Goal: Information Seeking & Learning: Find specific fact

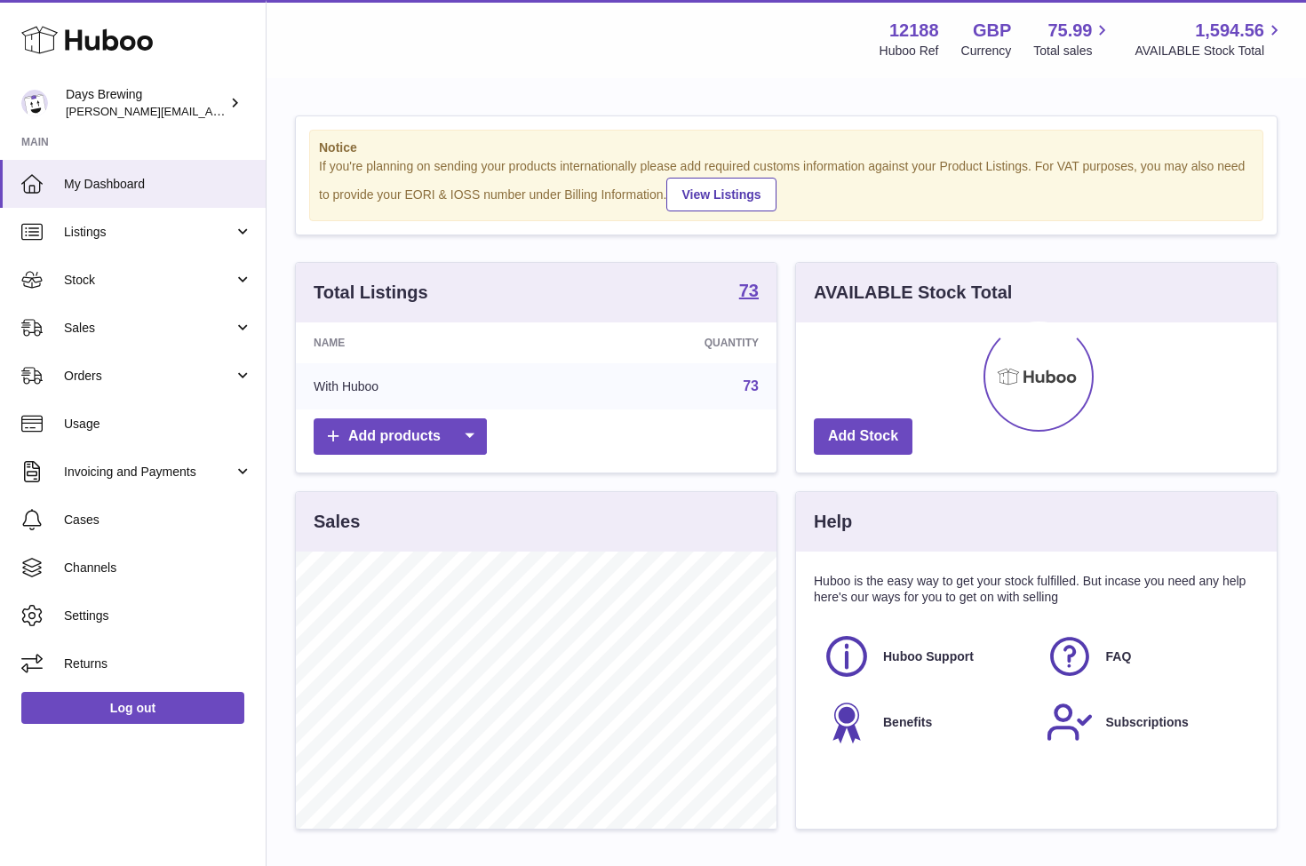
scroll to position [277, 481]
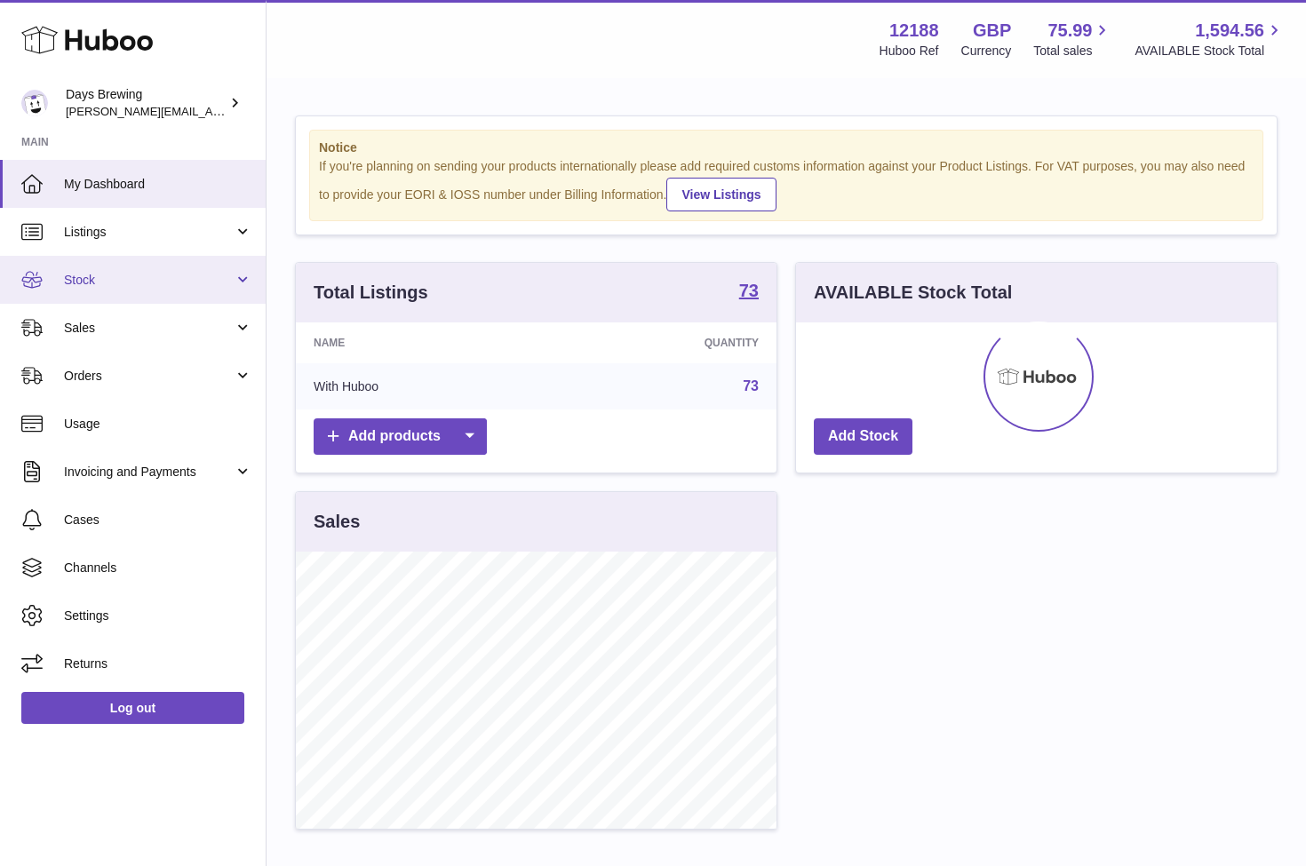
click at [120, 293] on link "Stock" at bounding box center [133, 280] width 266 height 48
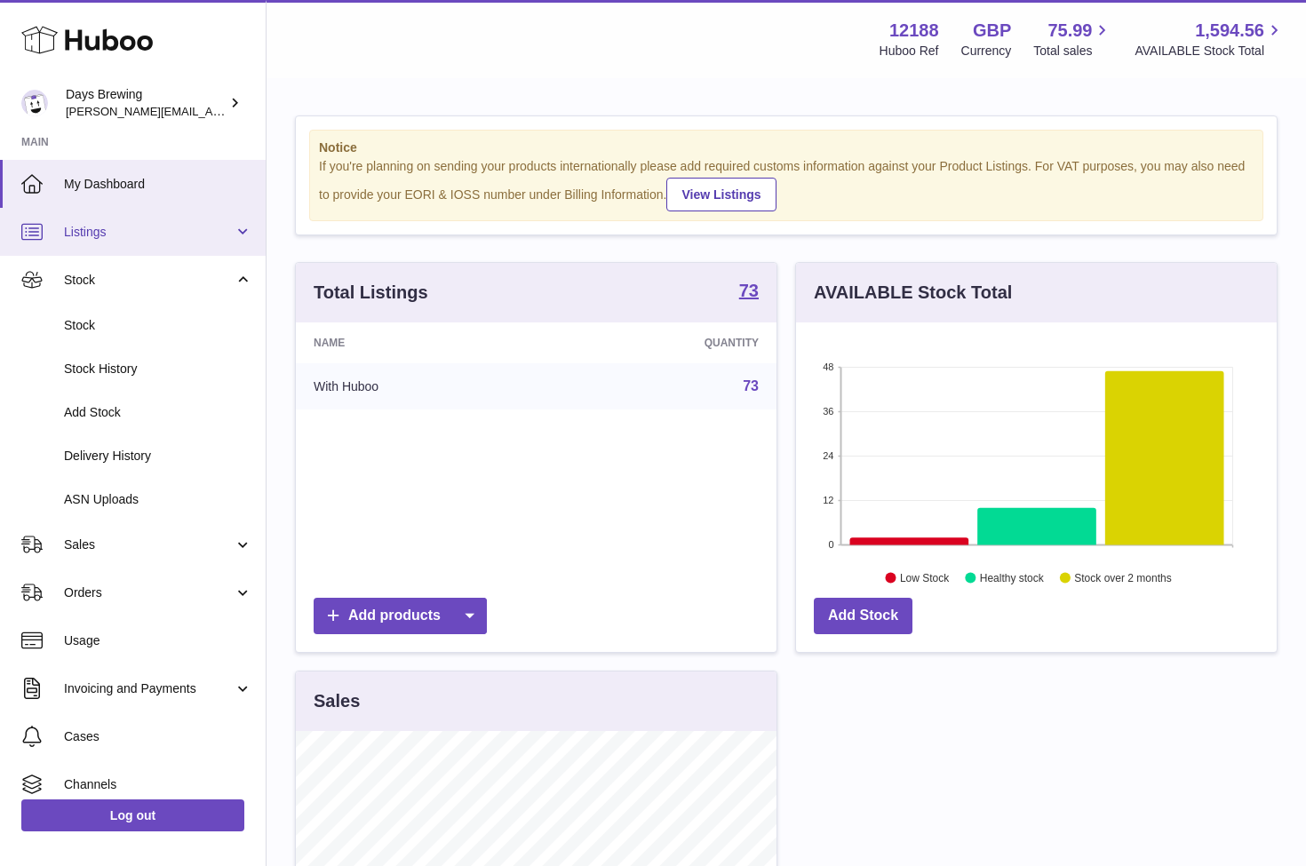
click at [141, 233] on span "Listings" at bounding box center [149, 232] width 170 height 17
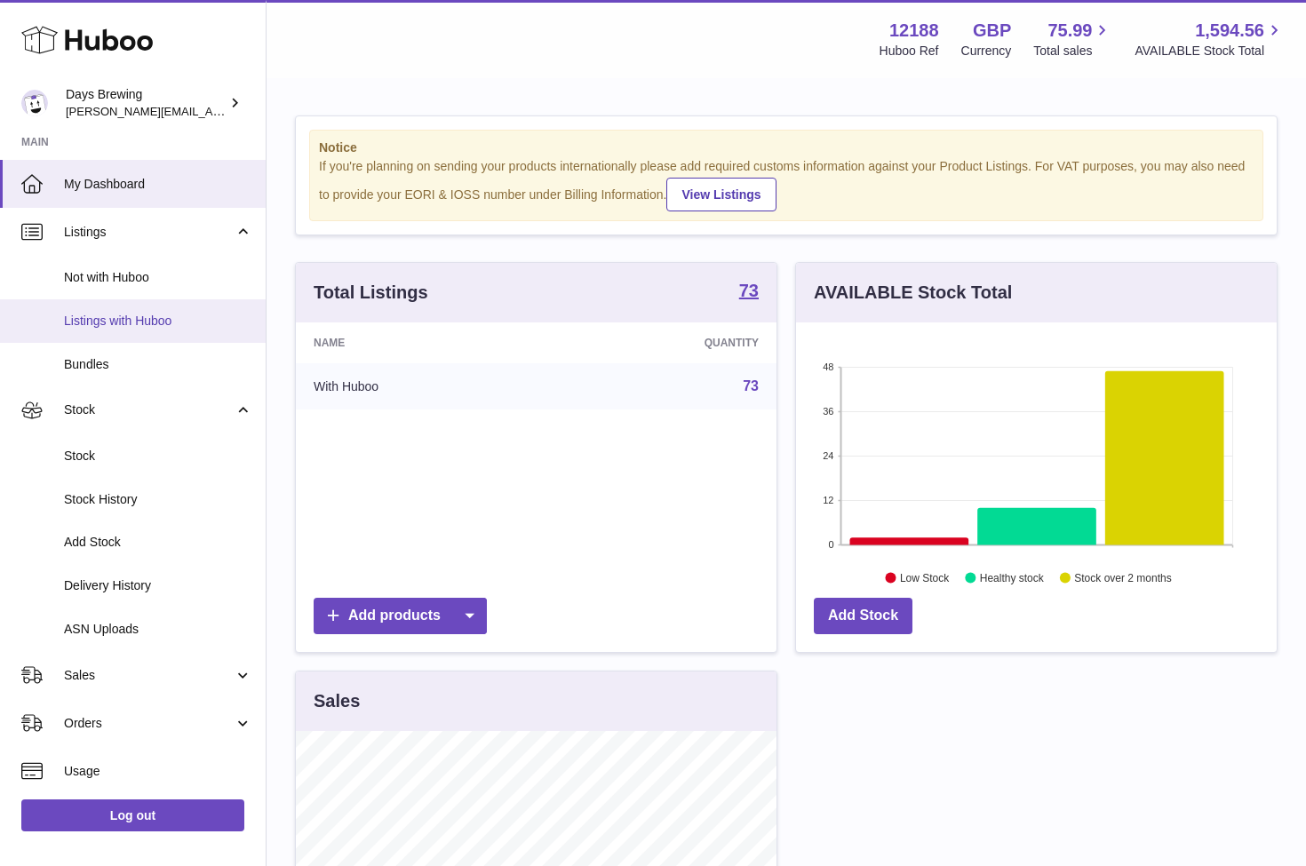
click at [137, 322] on span "Listings with Huboo" at bounding box center [158, 321] width 188 height 17
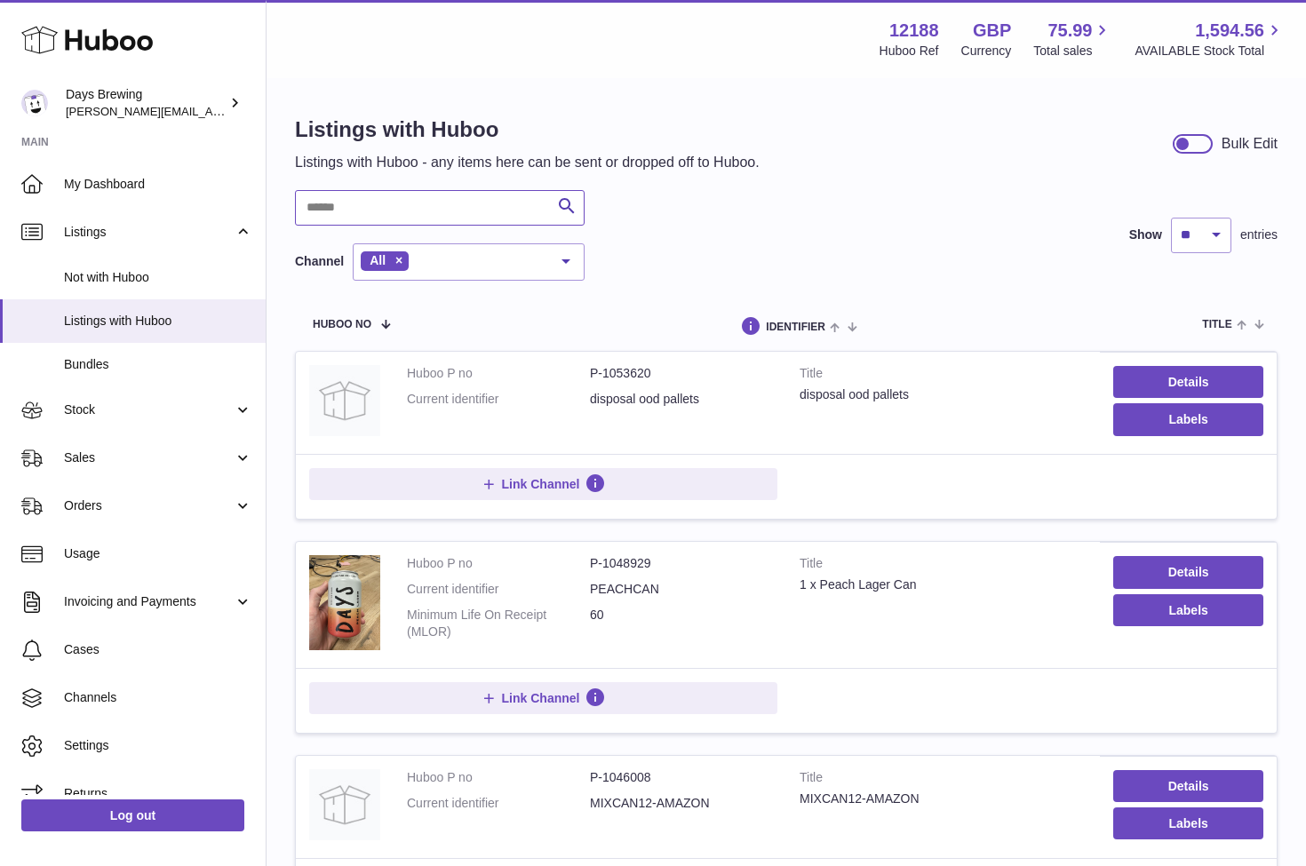
click at [378, 220] on input "text" at bounding box center [440, 208] width 290 height 36
type input "******"
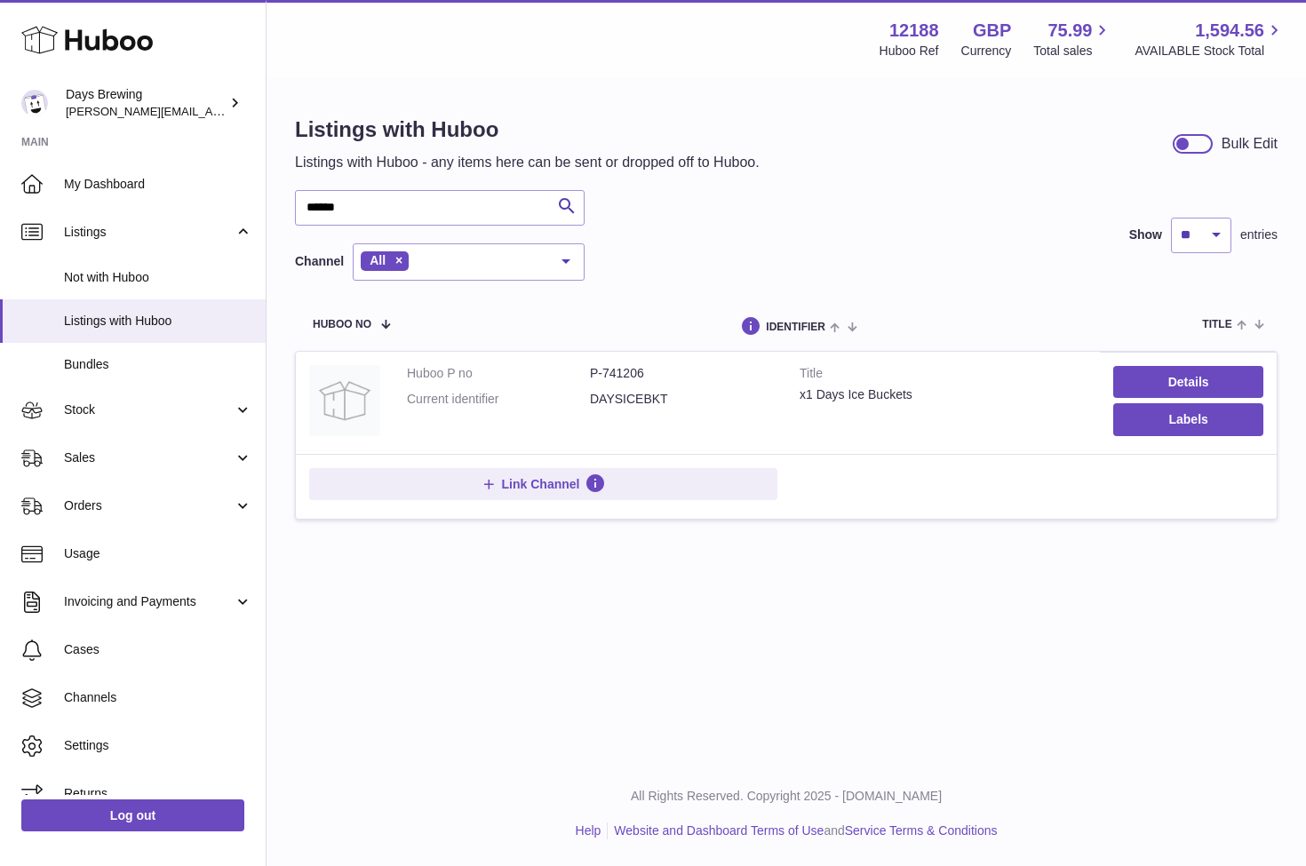
click at [685, 393] on dd "DAYSICEBKT" at bounding box center [681, 399] width 183 height 17
click at [1196, 377] on link "Details" at bounding box center [1188, 382] width 150 height 32
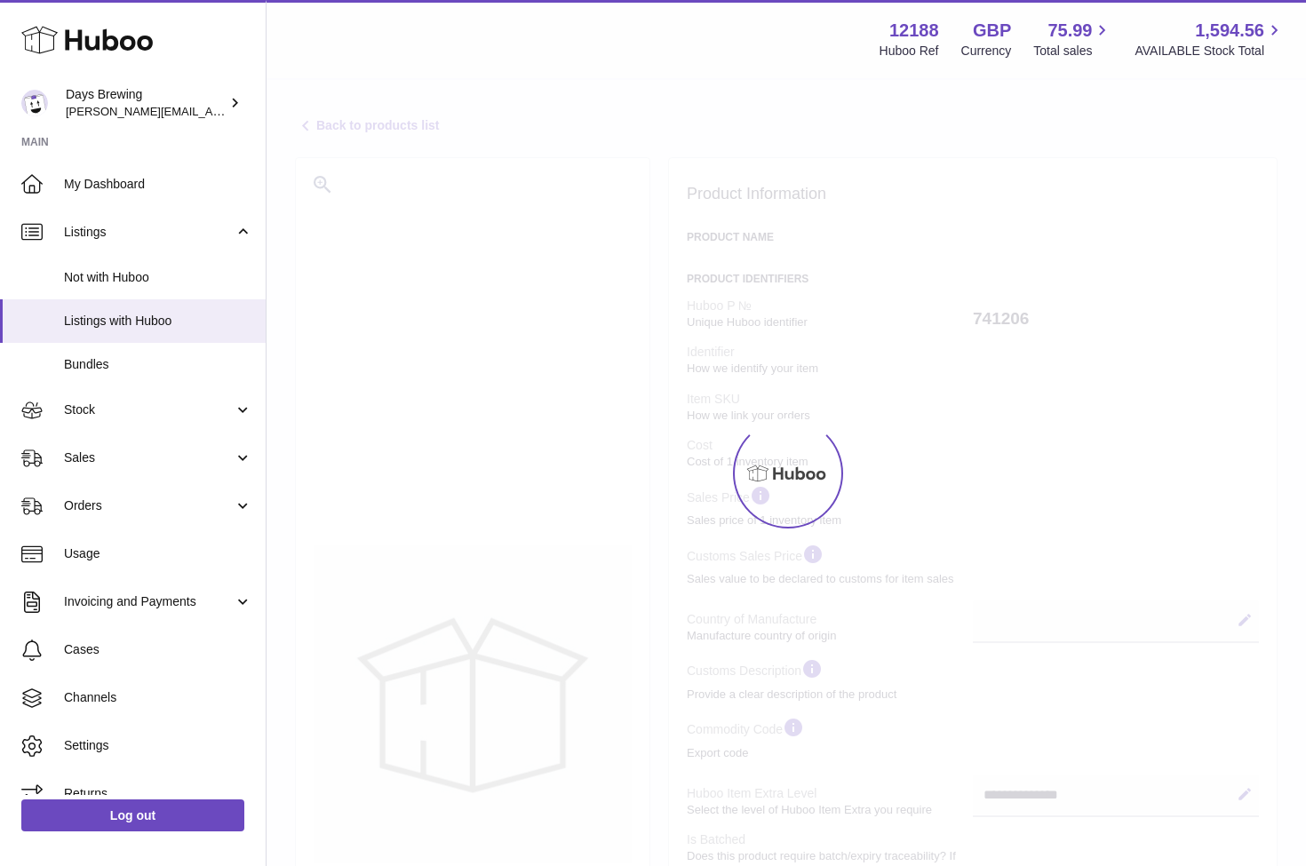
select select
select select "****"
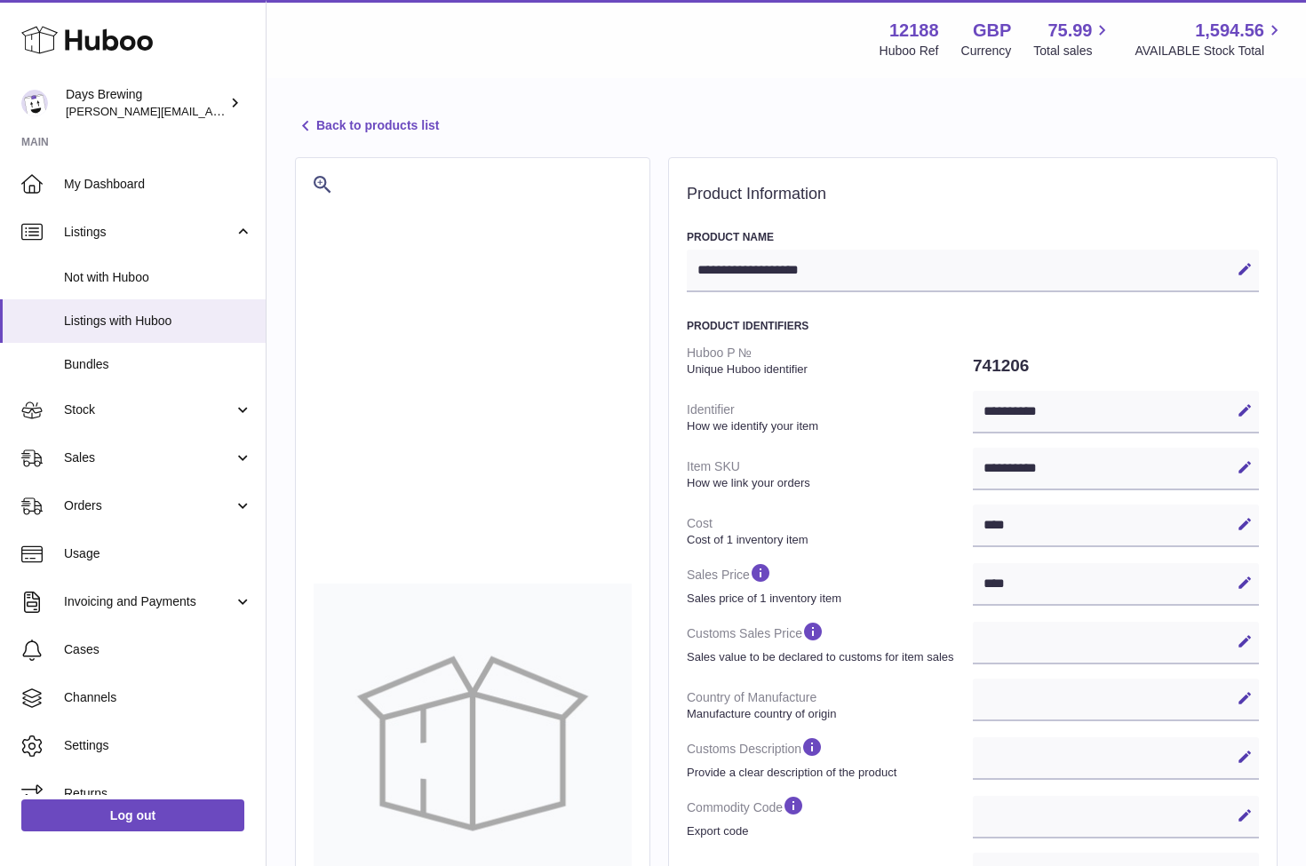
click at [363, 118] on link "Back to products list" at bounding box center [367, 125] width 144 height 21
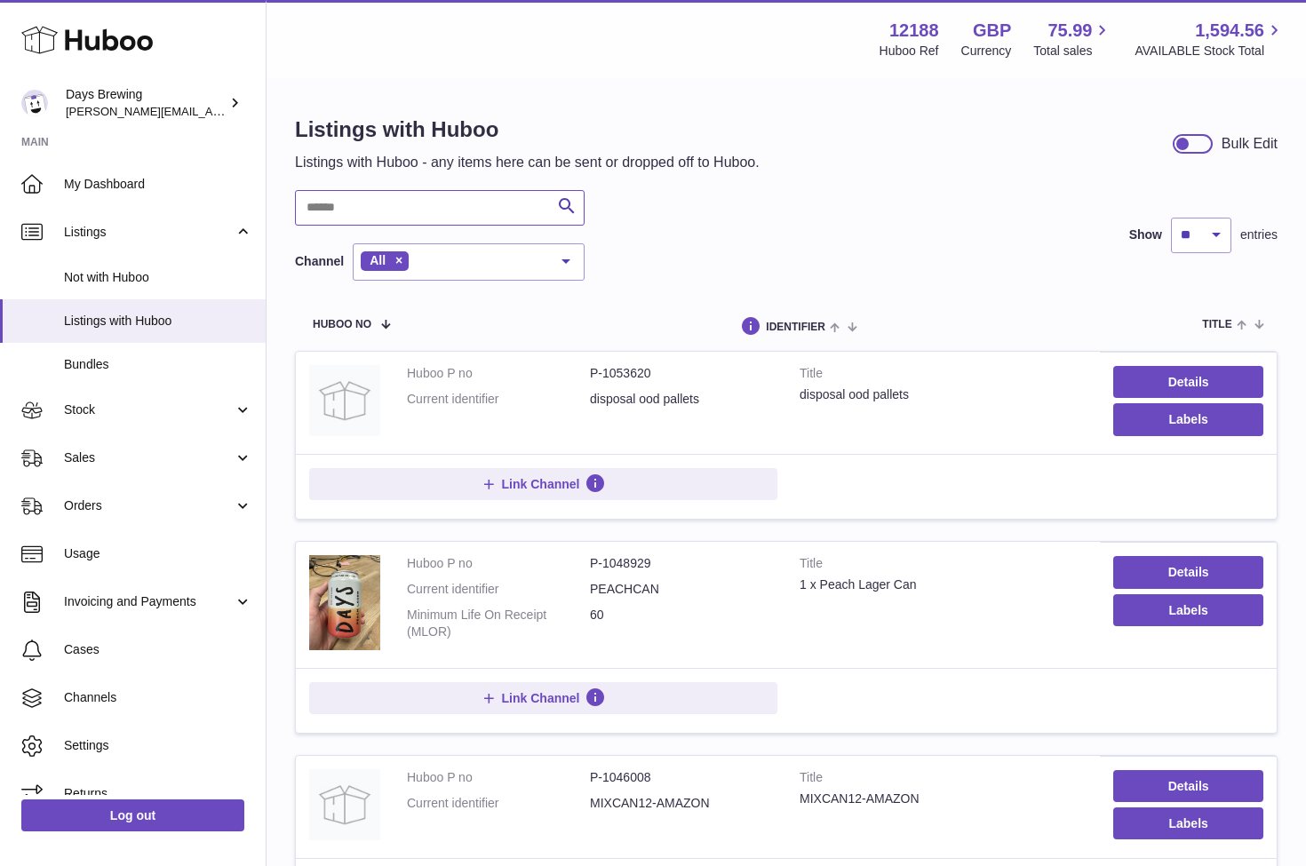
click at [518, 211] on input "text" at bounding box center [440, 208] width 290 height 36
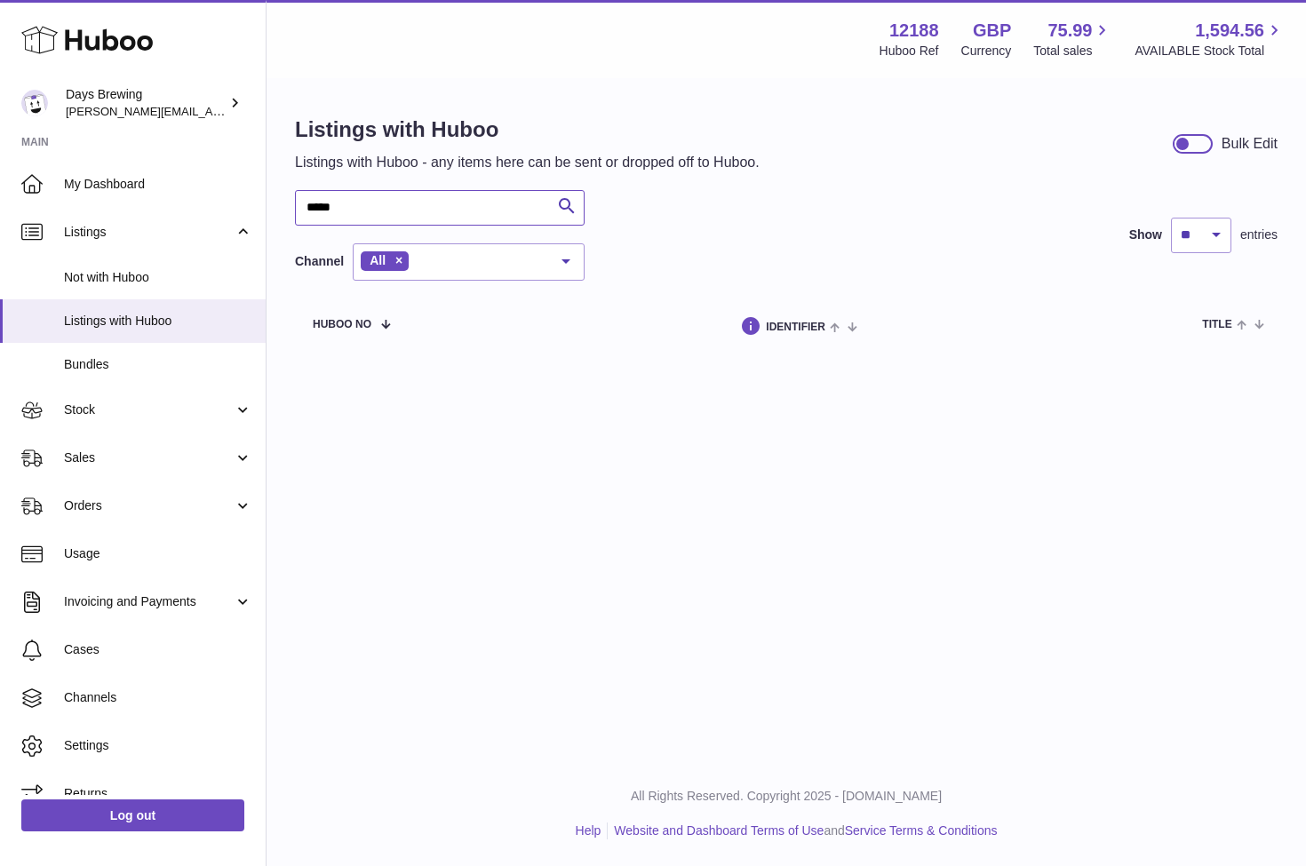
click at [454, 210] on input "*****" at bounding box center [440, 208] width 290 height 36
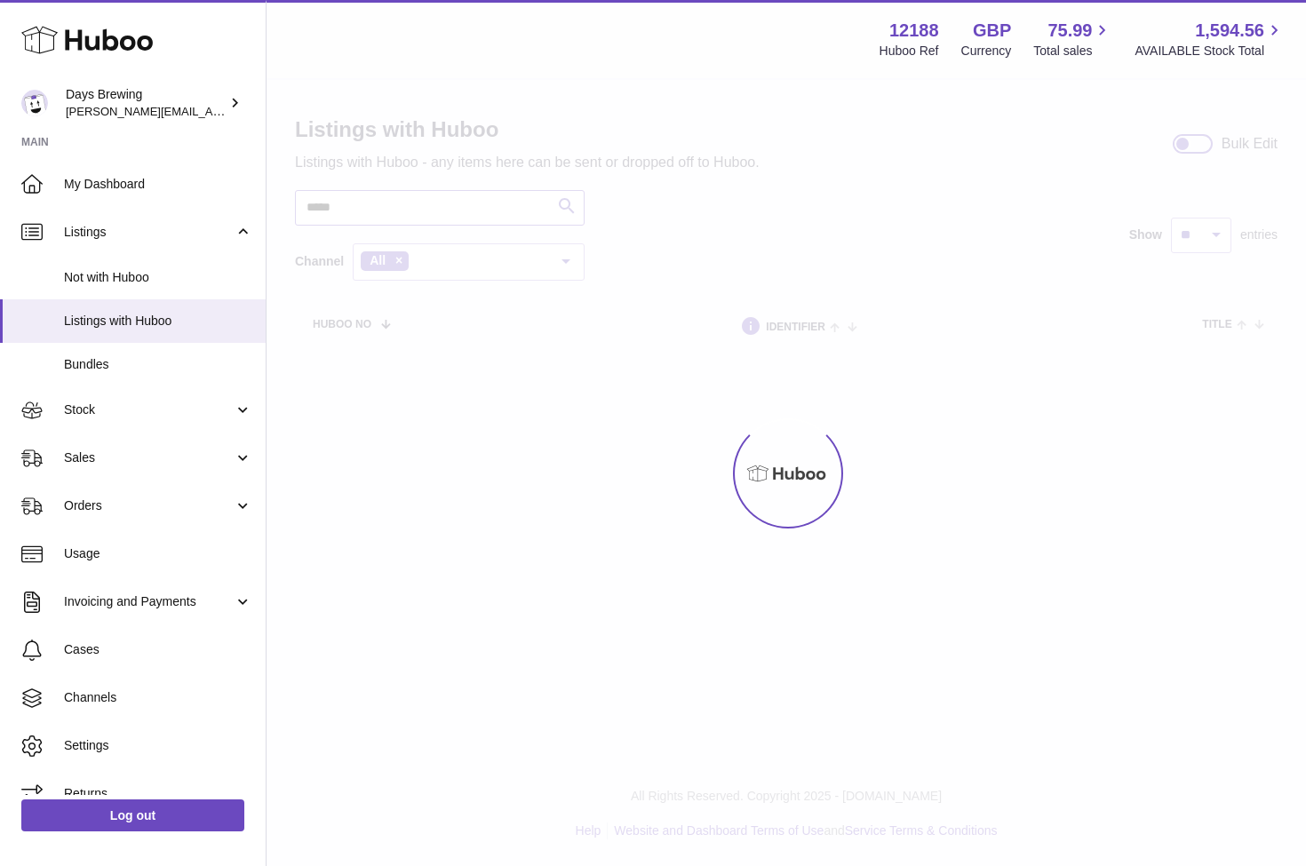
type input "*****"
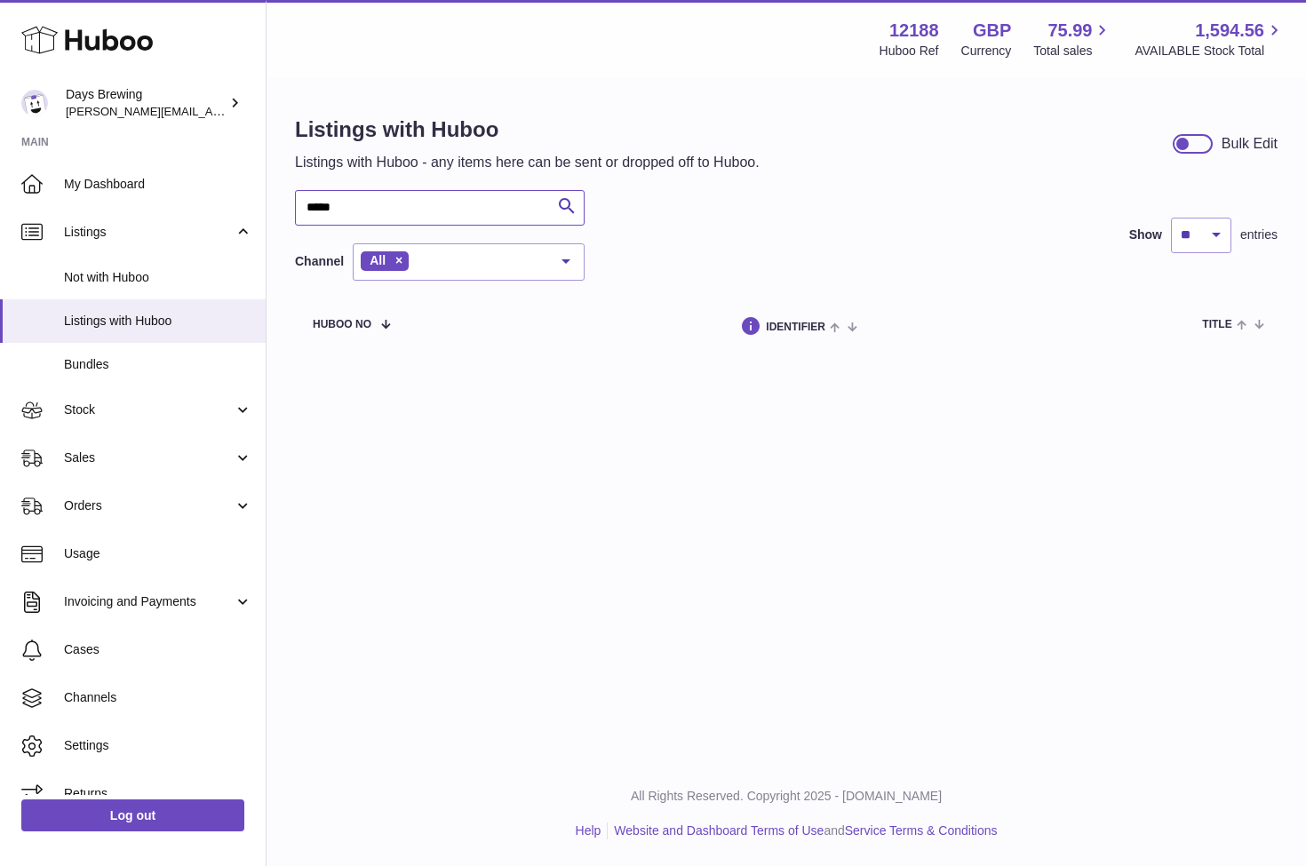
click at [365, 192] on input "*****" at bounding box center [440, 208] width 290 height 36
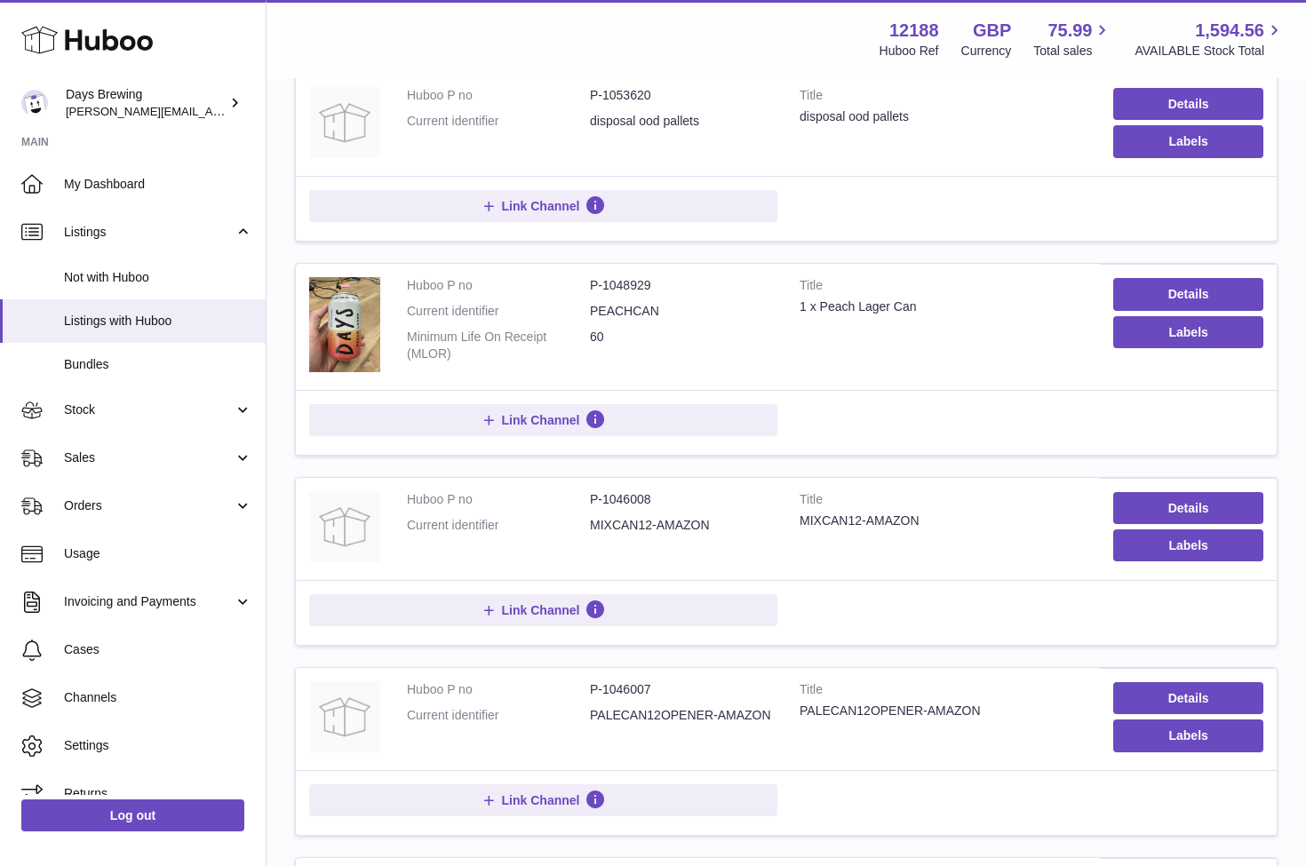
scroll to position [280, 0]
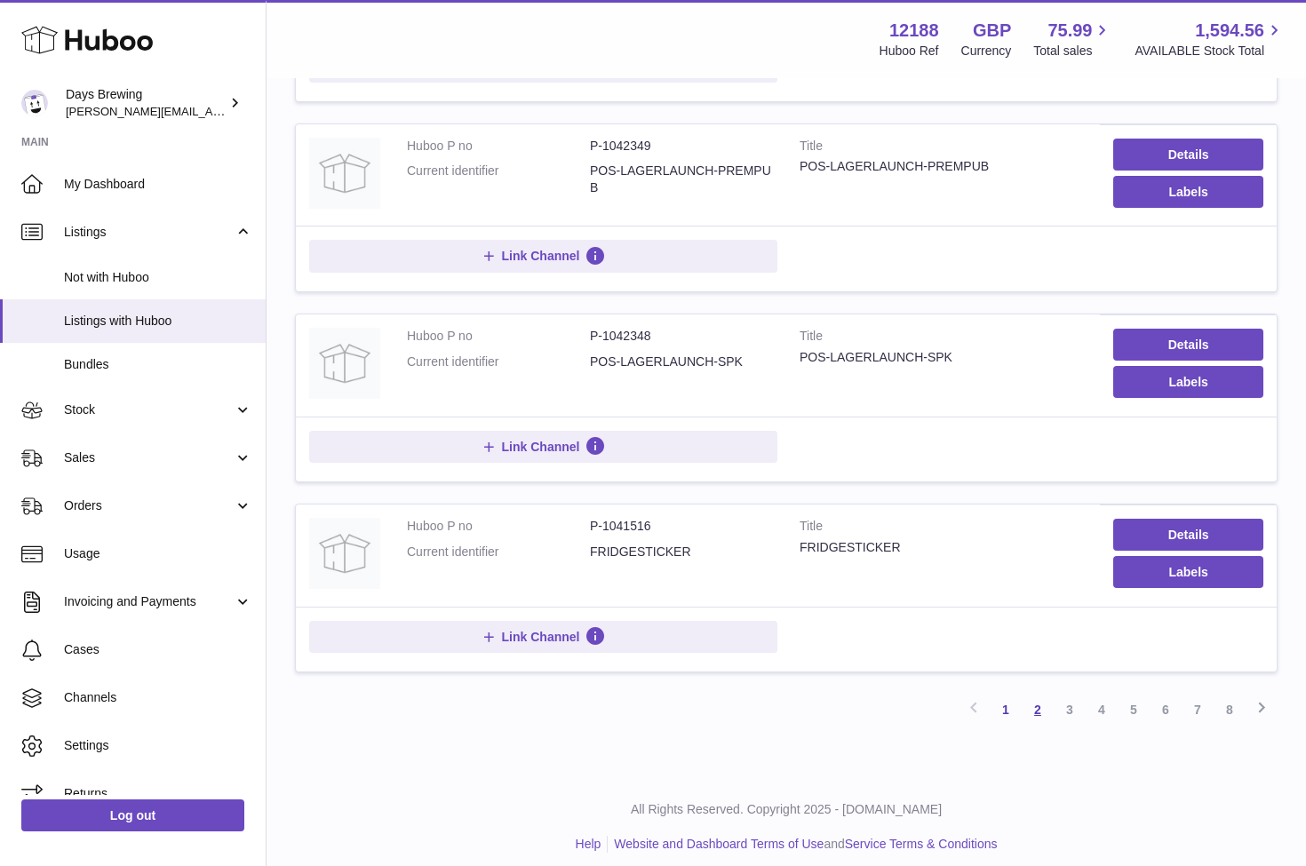
click at [1040, 696] on link "2" at bounding box center [1038, 710] width 32 height 32
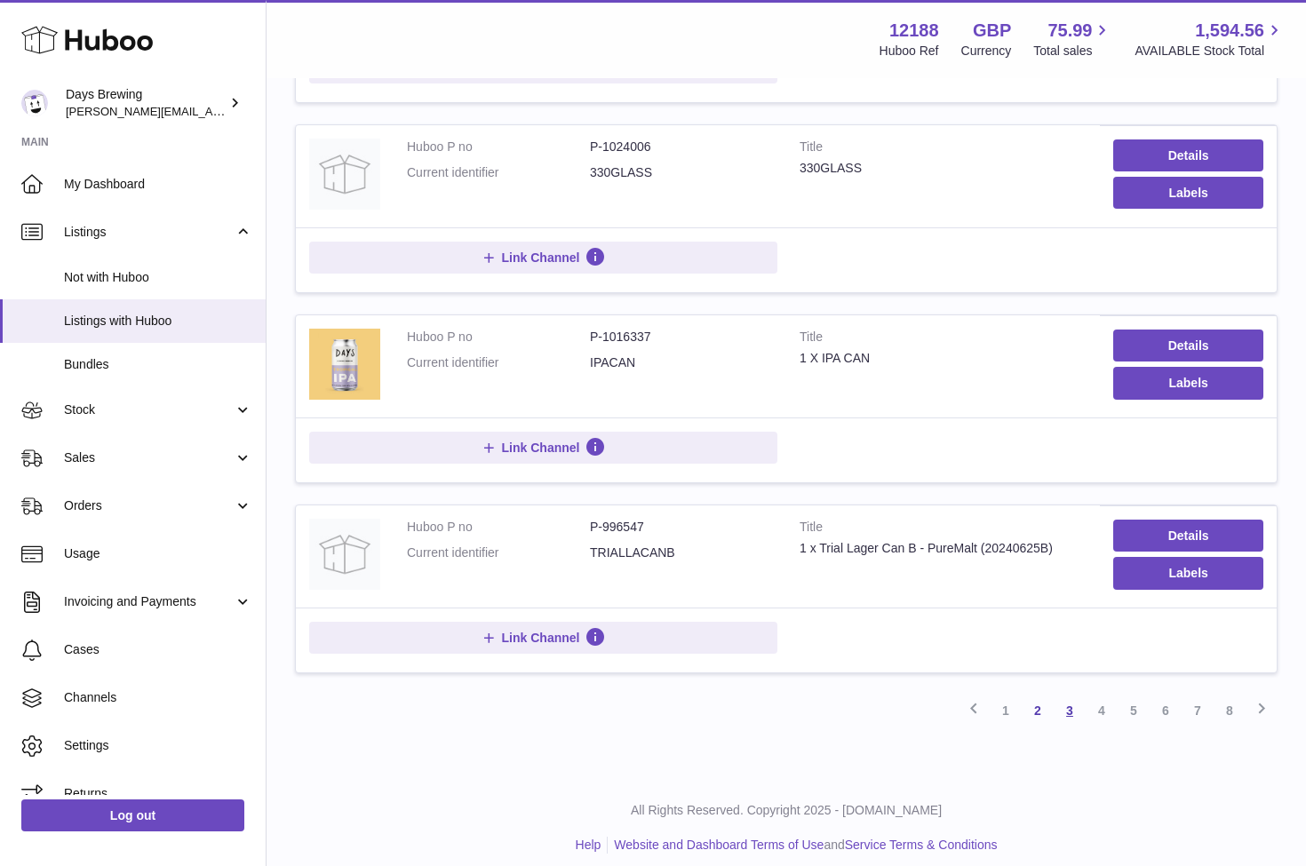
click at [1076, 701] on link "3" at bounding box center [1070, 711] width 32 height 32
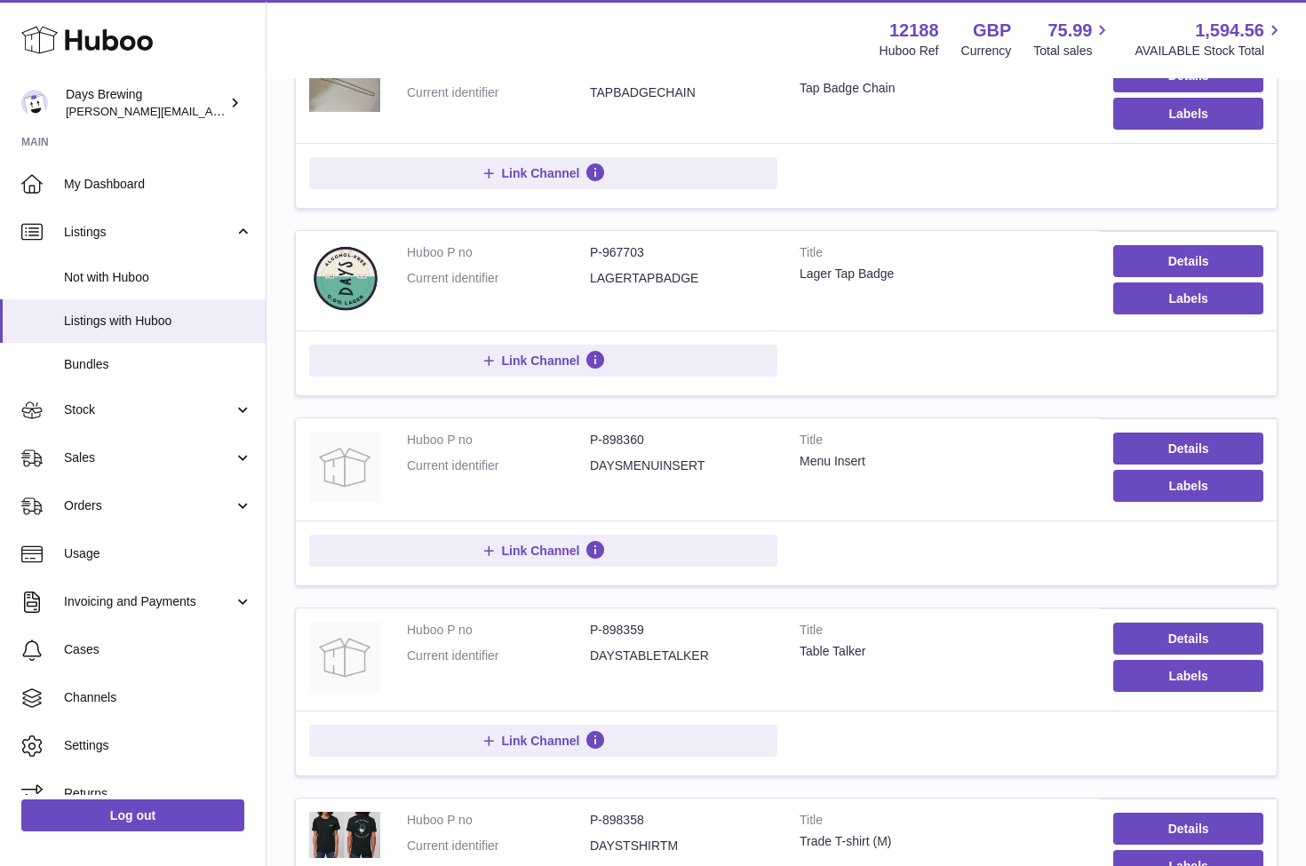
scroll to position [1334, 1]
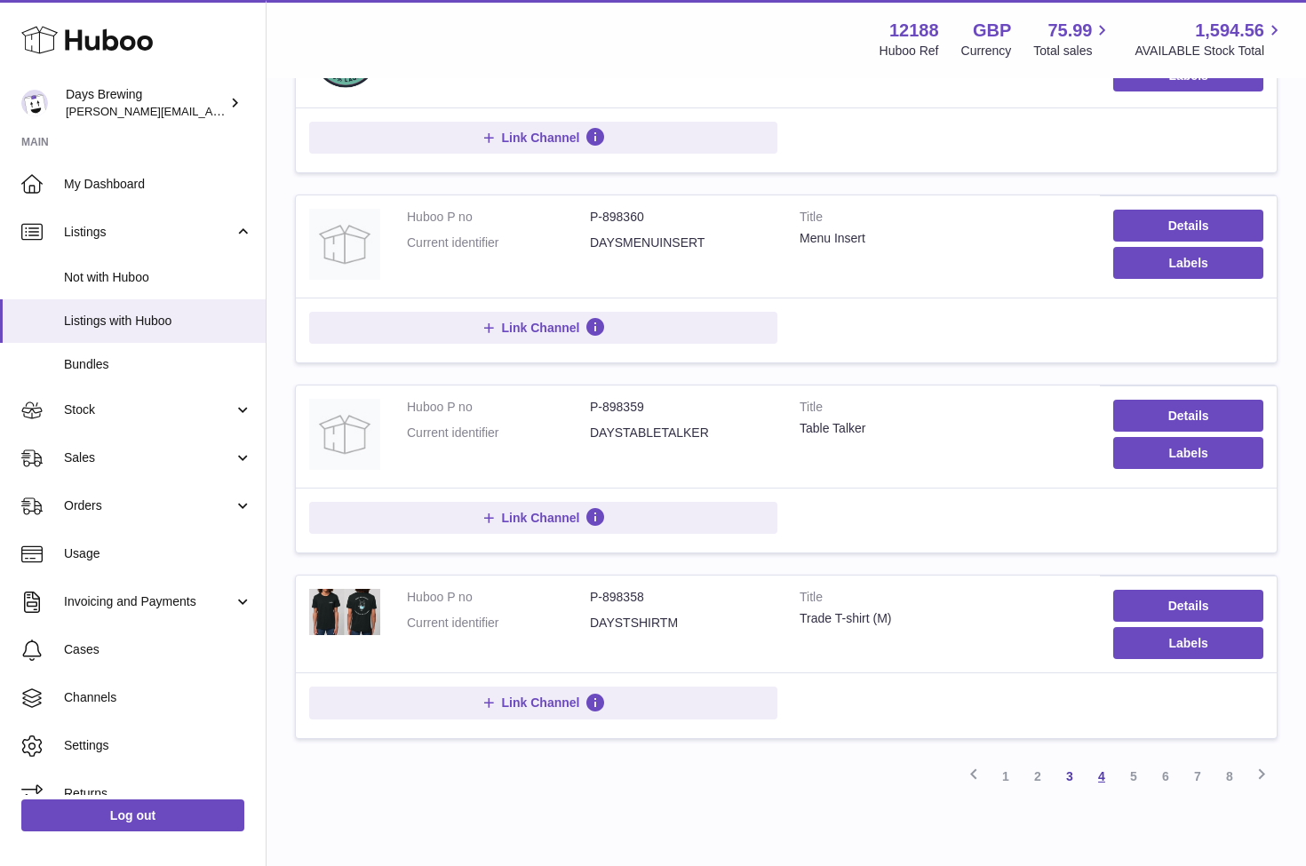
click at [1097, 760] on link "4" at bounding box center [1102, 776] width 32 height 32
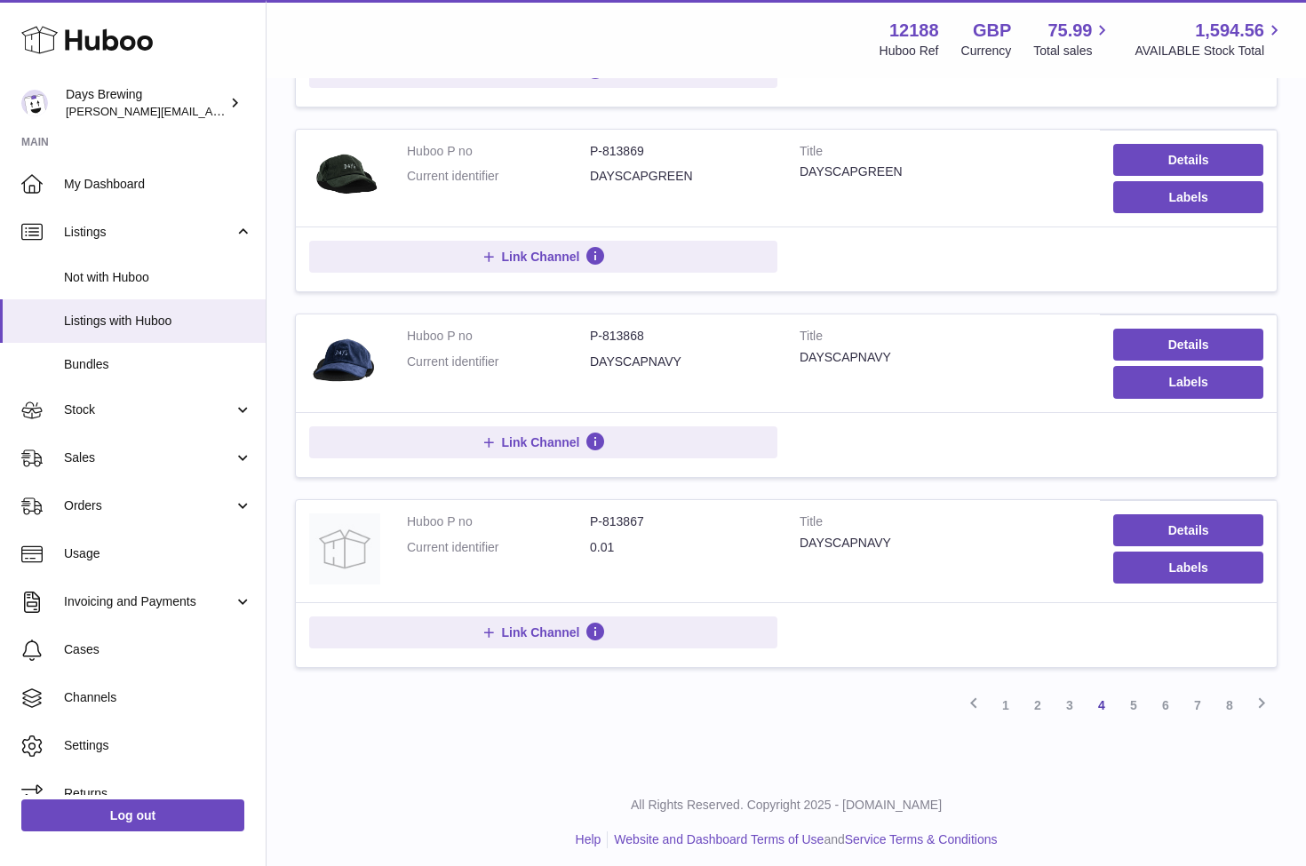
scroll to position [1585, 0]
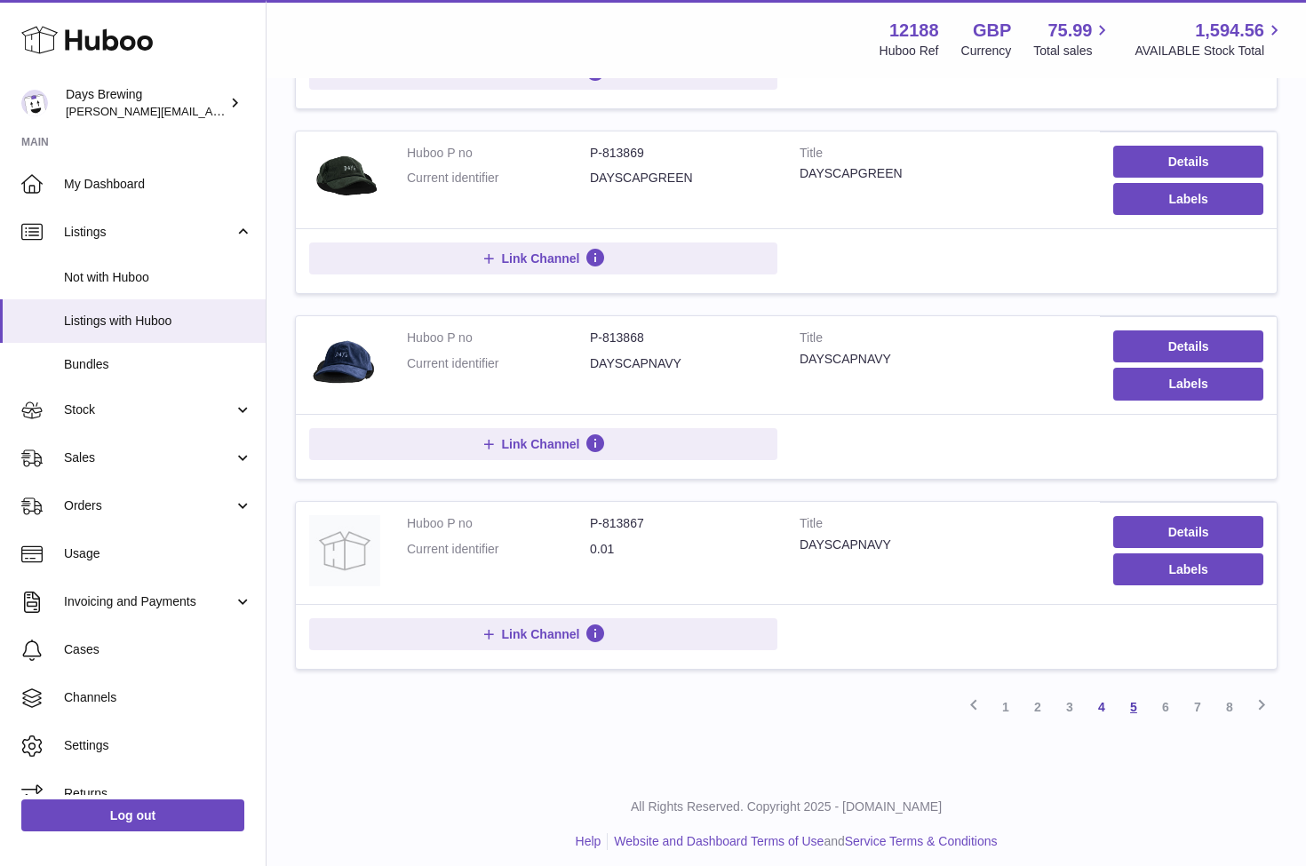
click at [1132, 697] on link "5" at bounding box center [1134, 707] width 32 height 32
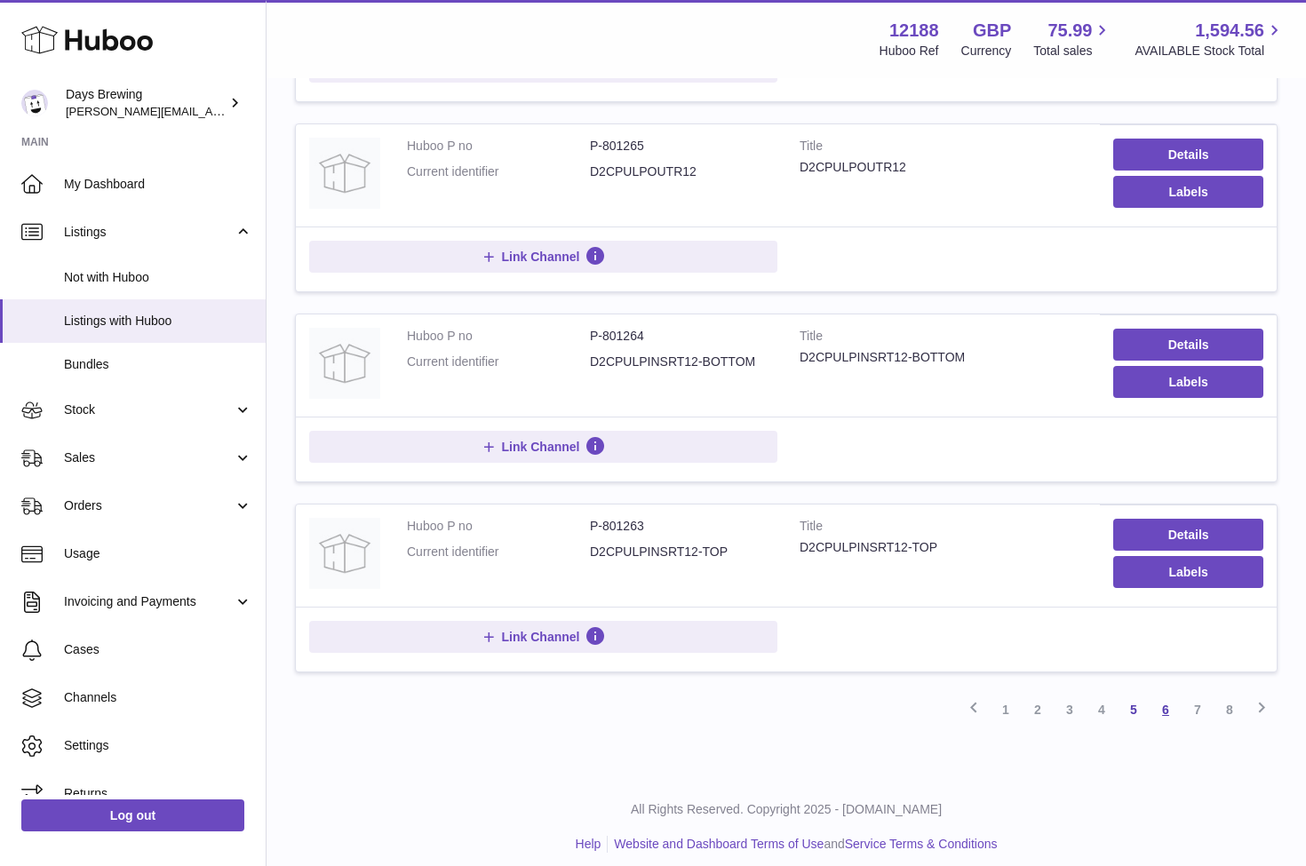
click at [1164, 698] on link "6" at bounding box center [1166, 710] width 32 height 32
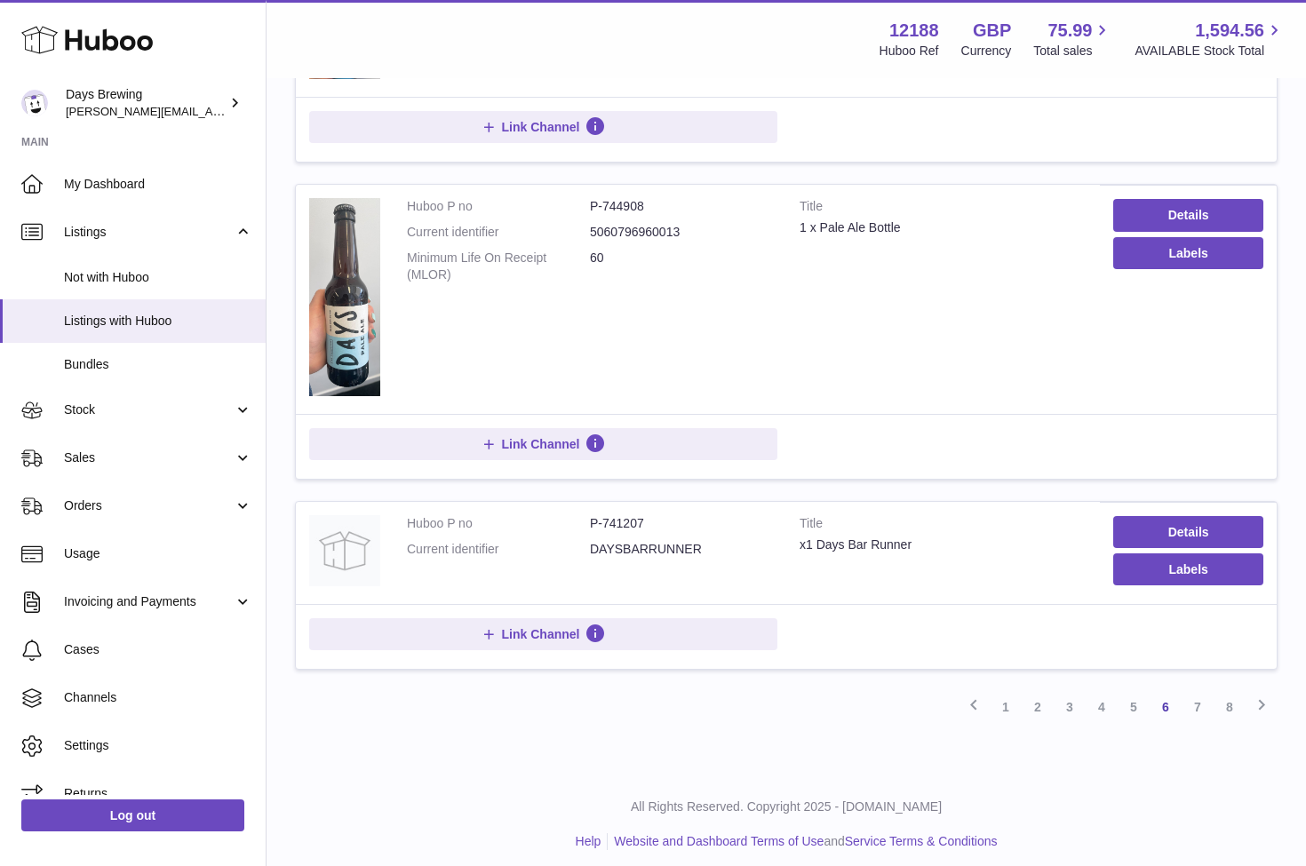
scroll to position [1992, 0]
click at [1197, 699] on link "7" at bounding box center [1198, 708] width 32 height 32
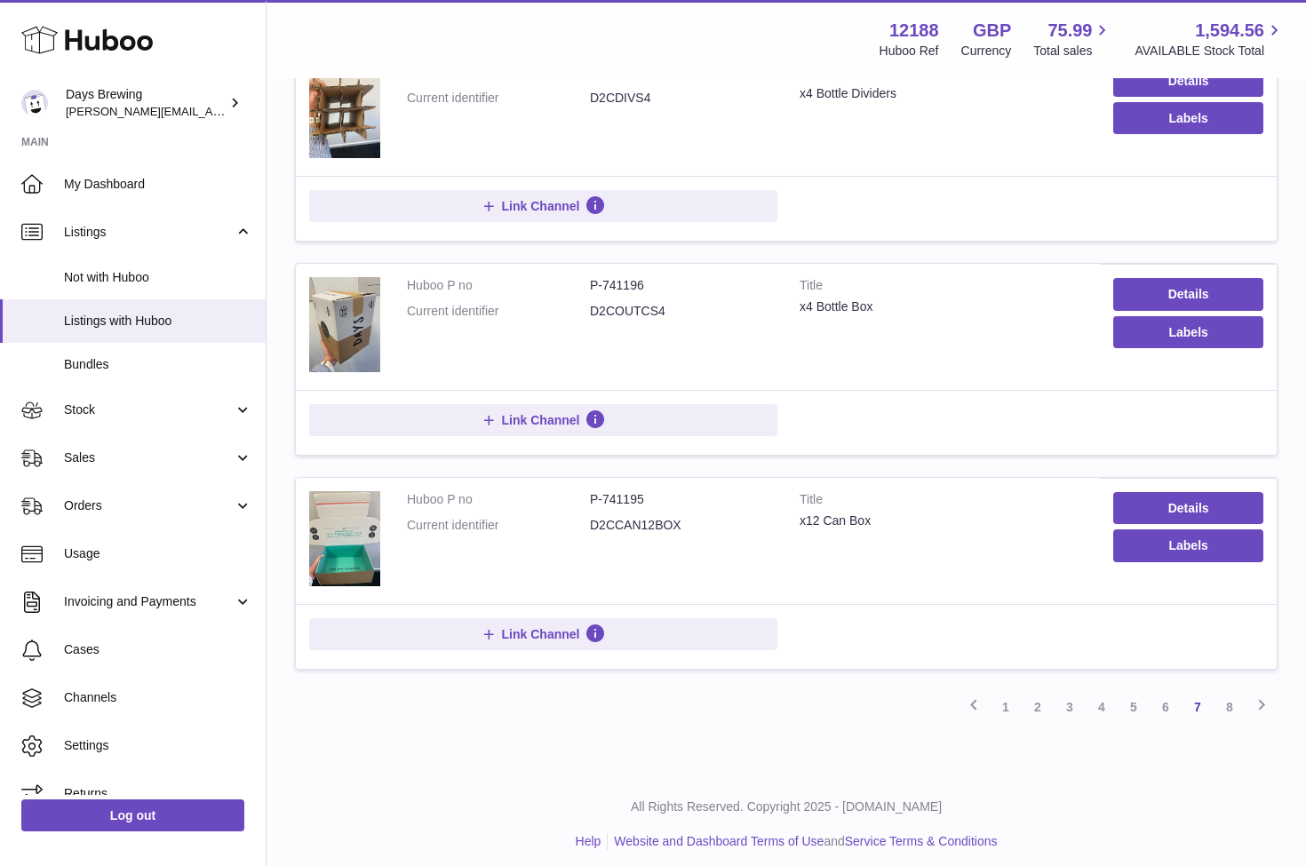
scroll to position [1675, 0]
click at [1231, 705] on link "8" at bounding box center [1230, 708] width 32 height 32
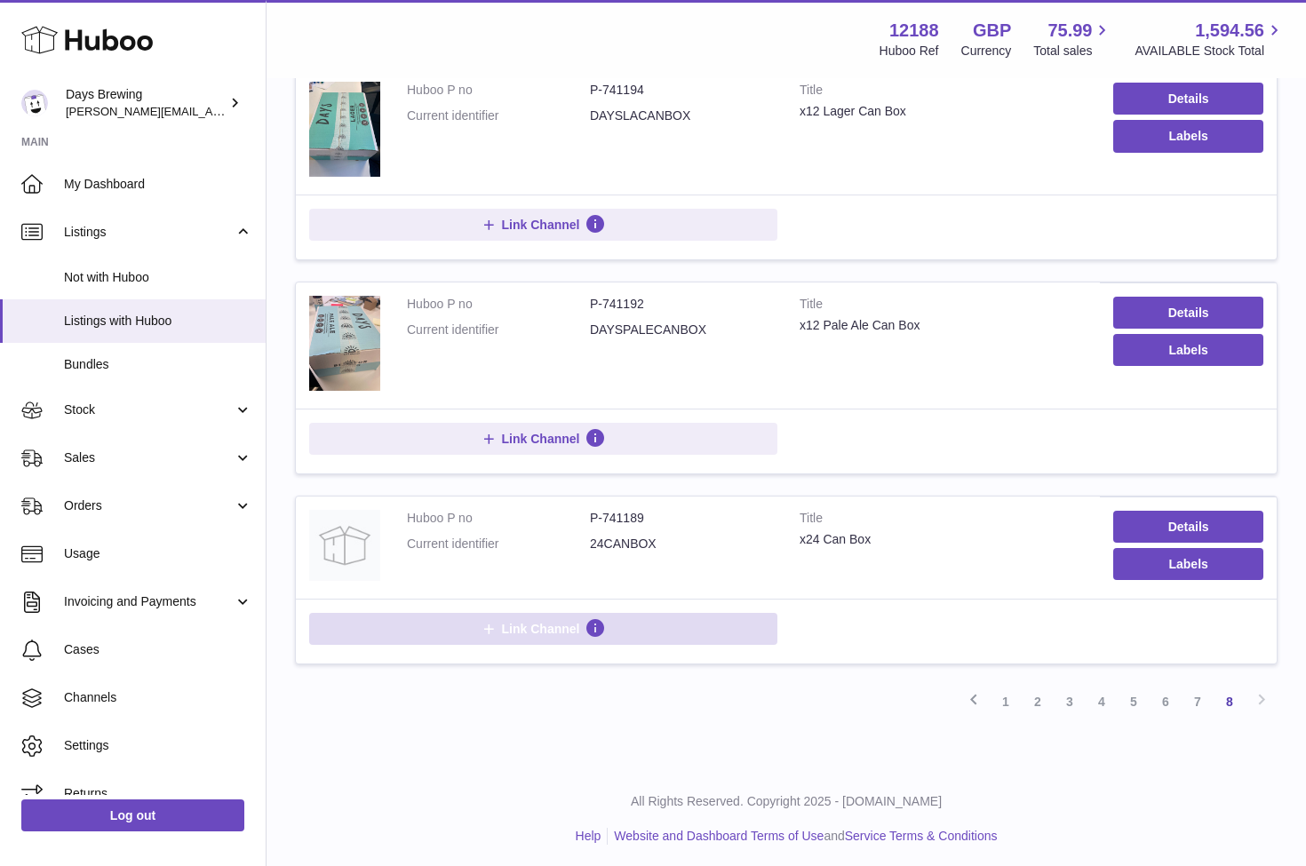
scroll to position [283, 0]
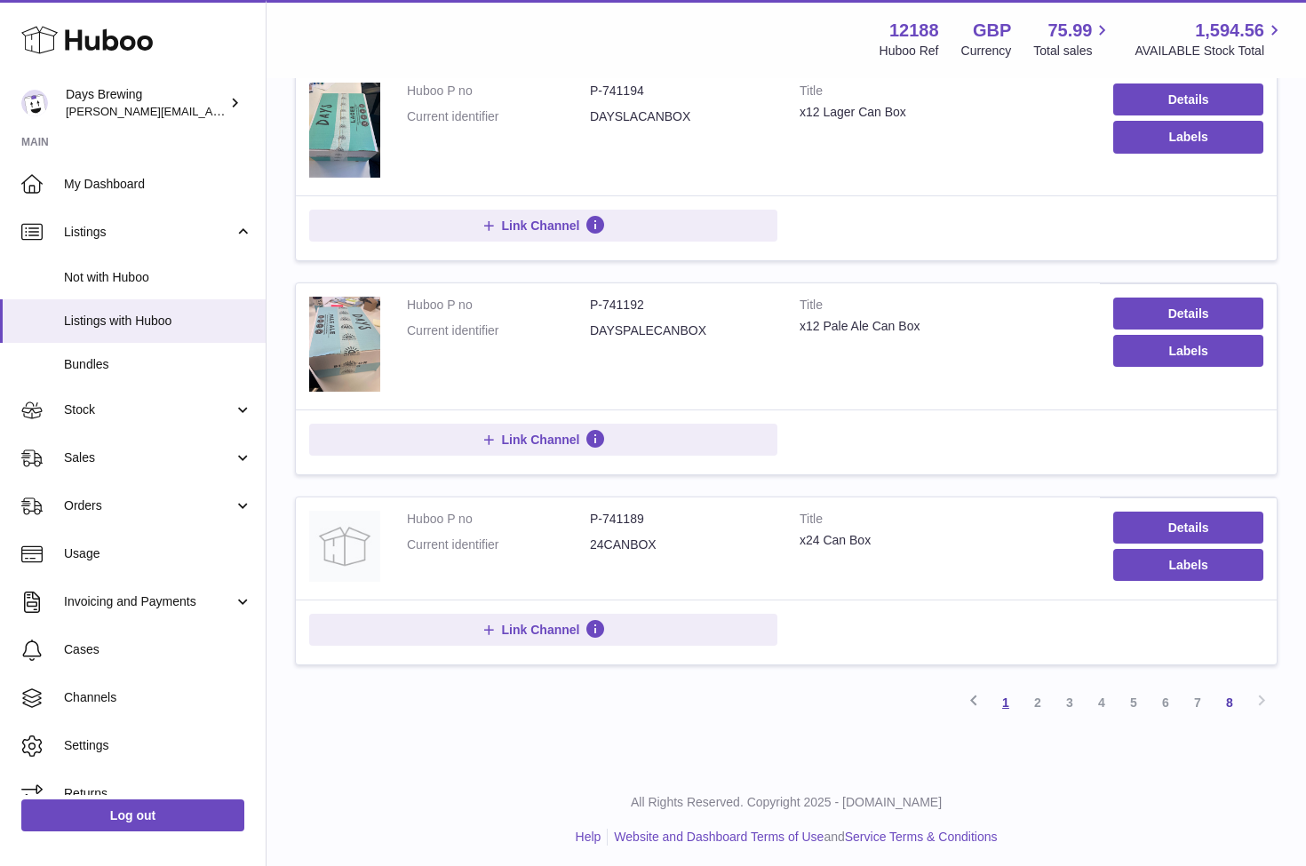
click at [1008, 696] on link "1" at bounding box center [1006, 703] width 32 height 32
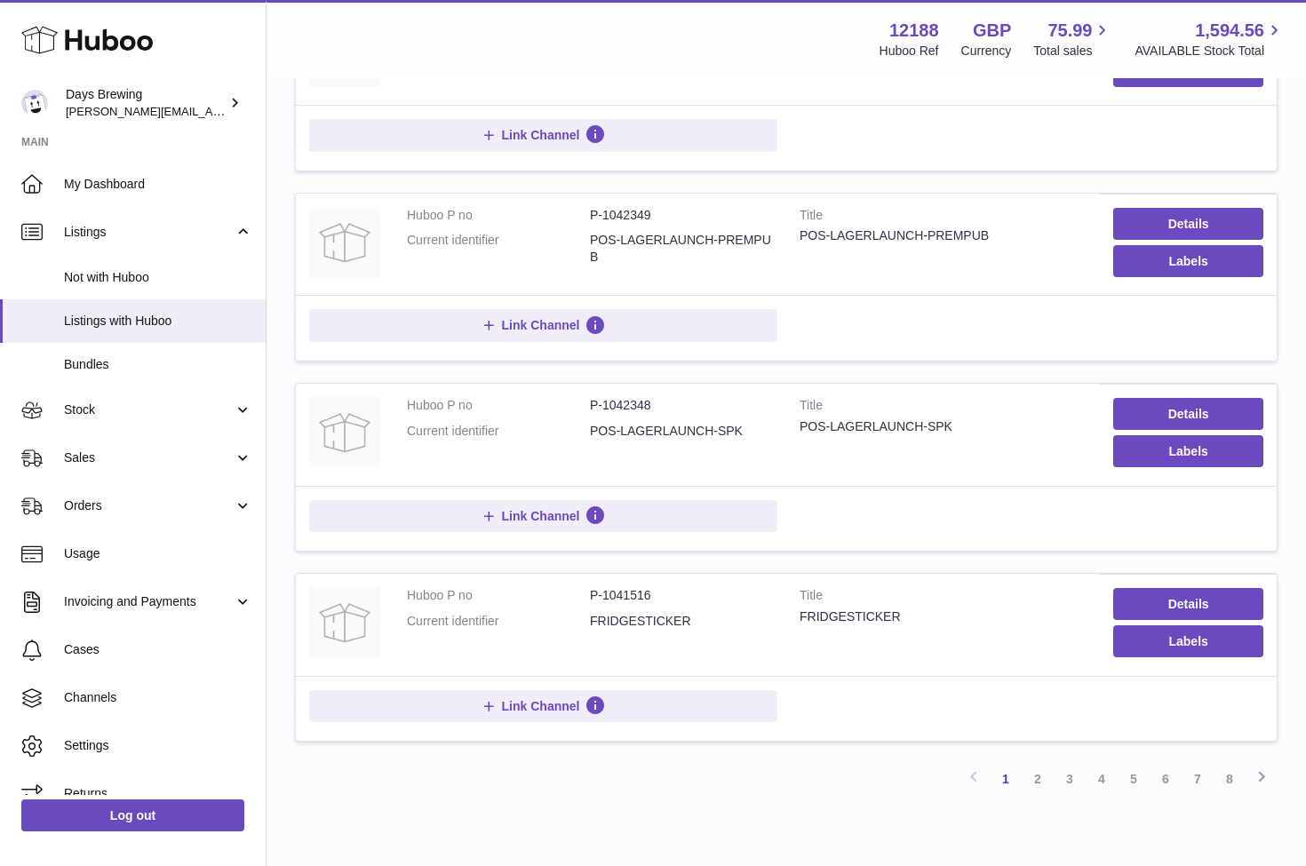
scroll to position [1515, 0]
click at [1039, 769] on link "2" at bounding box center [1038, 778] width 32 height 32
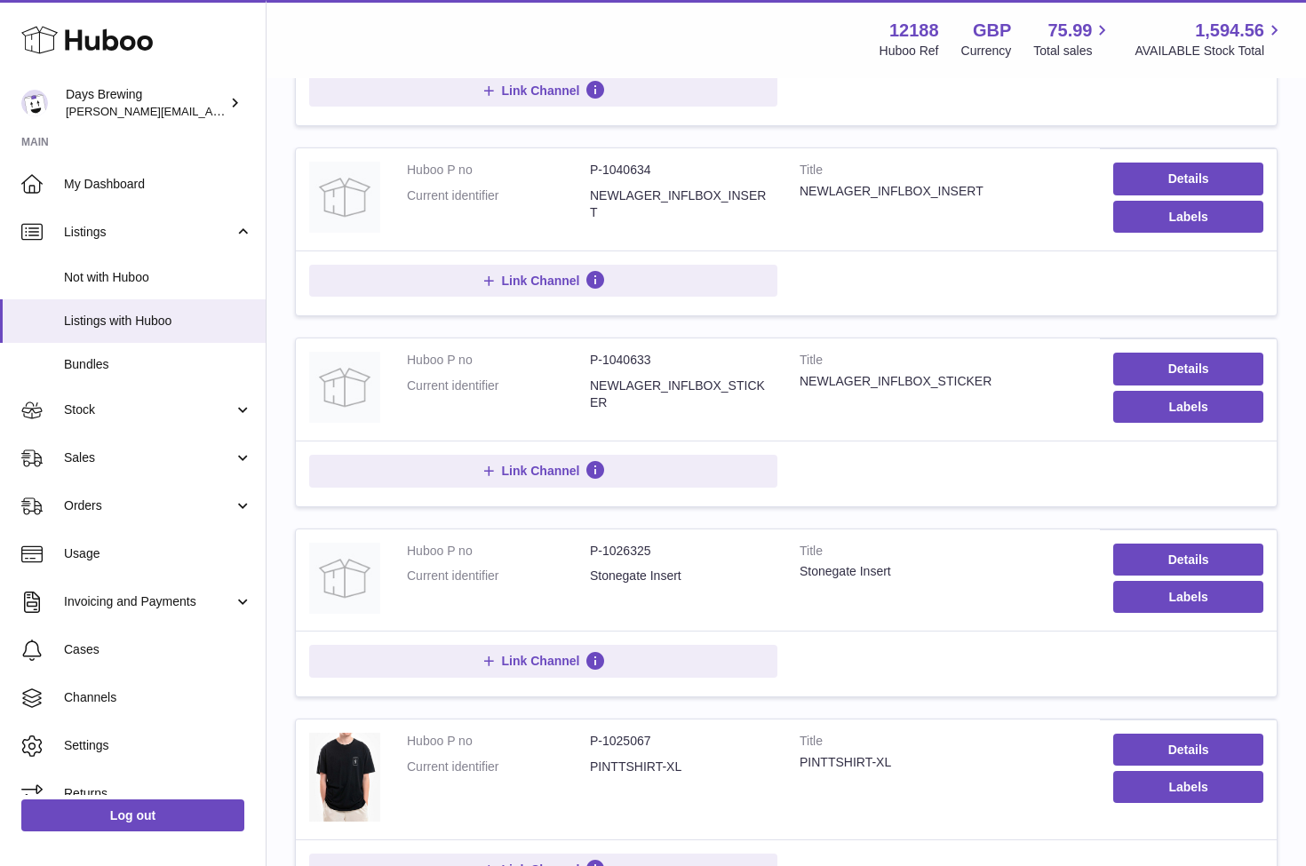
scroll to position [399, 0]
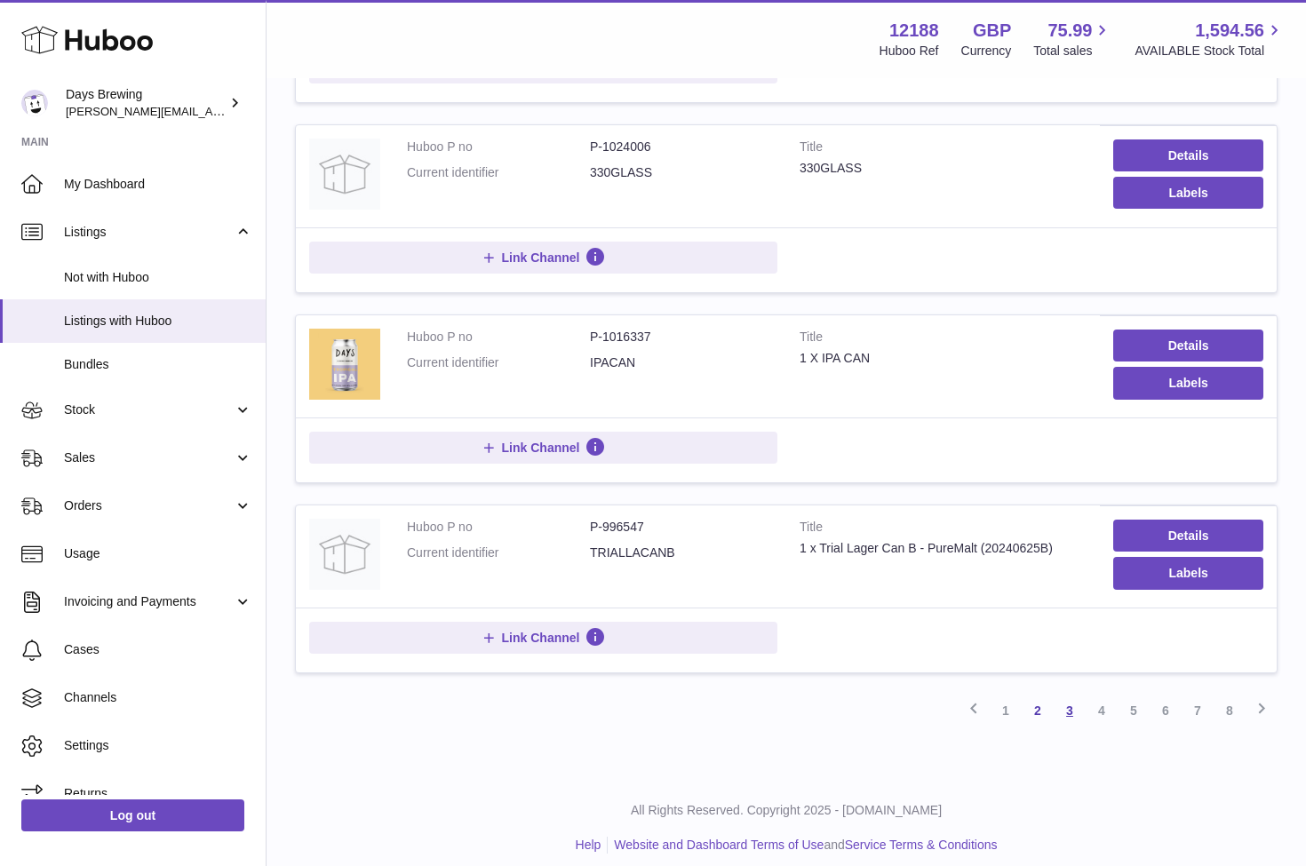
click at [1075, 699] on link "3" at bounding box center [1070, 711] width 32 height 32
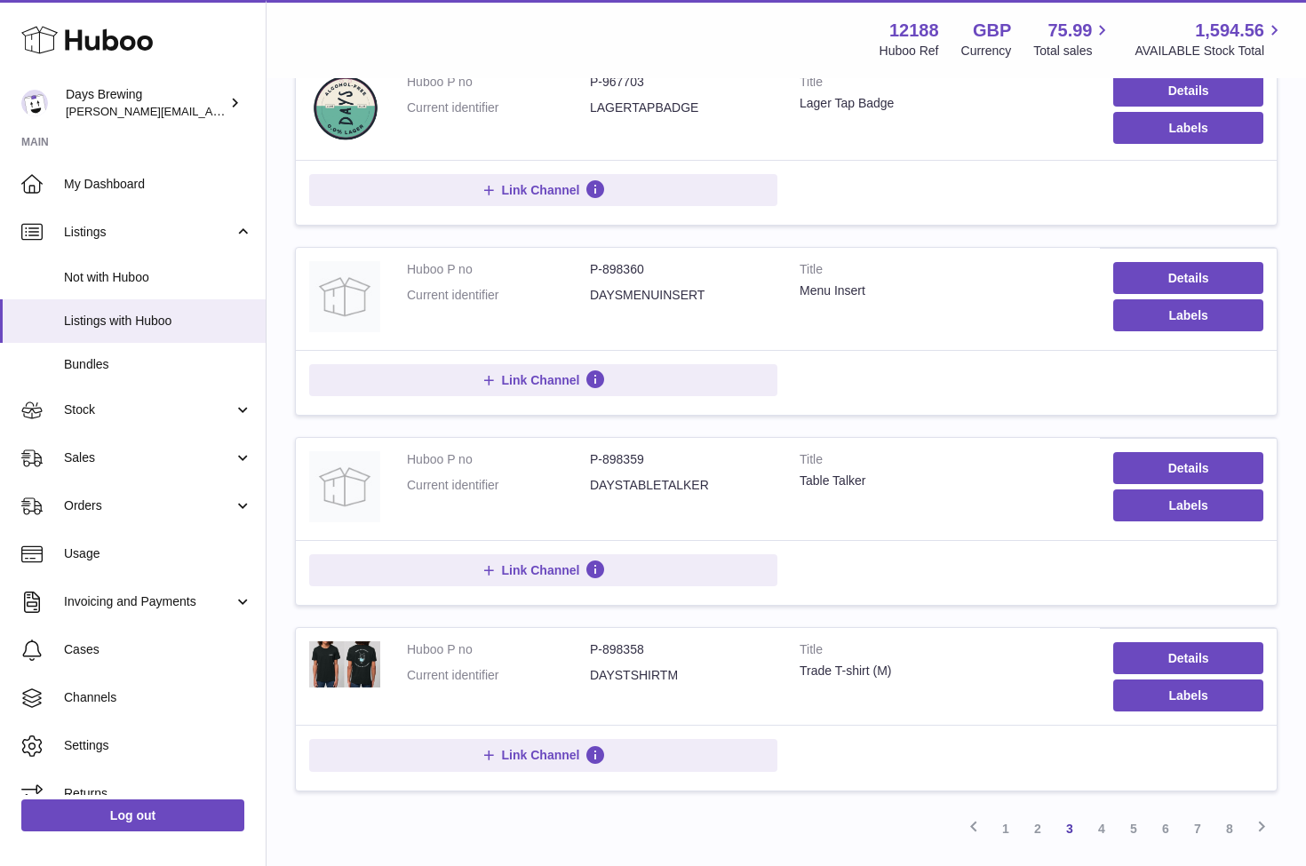
scroll to position [1501, 0]
click at [636, 302] on td "Huboo P no P-898360 Current identifier DAYSMENUINSERT" at bounding box center [590, 298] width 393 height 102
click at [640, 286] on dd "DAYSMENUINSERT" at bounding box center [681, 294] width 183 height 17
click at [618, 286] on dd "DAYSMENUINSERT" at bounding box center [681, 294] width 183 height 17
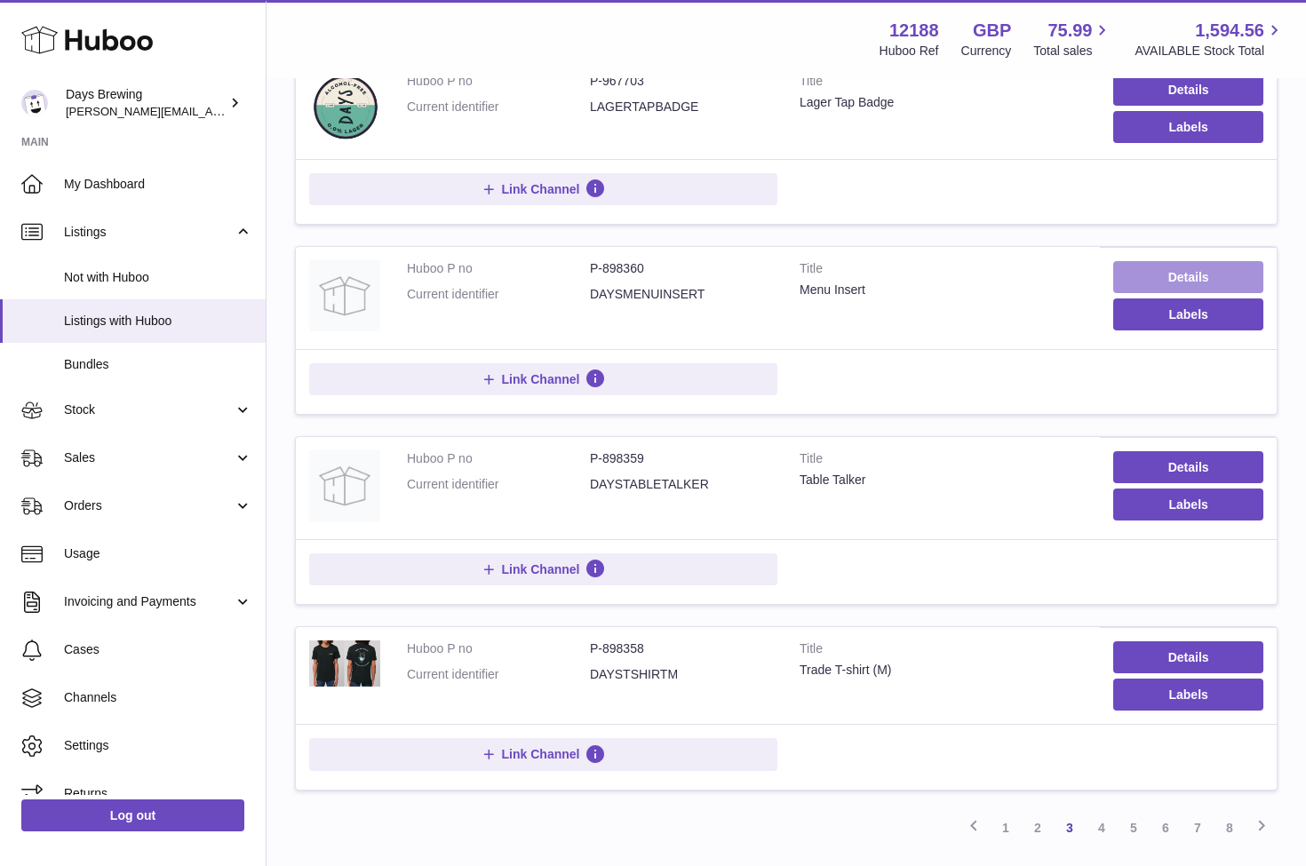
click at [1194, 276] on link "Details" at bounding box center [1188, 277] width 150 height 32
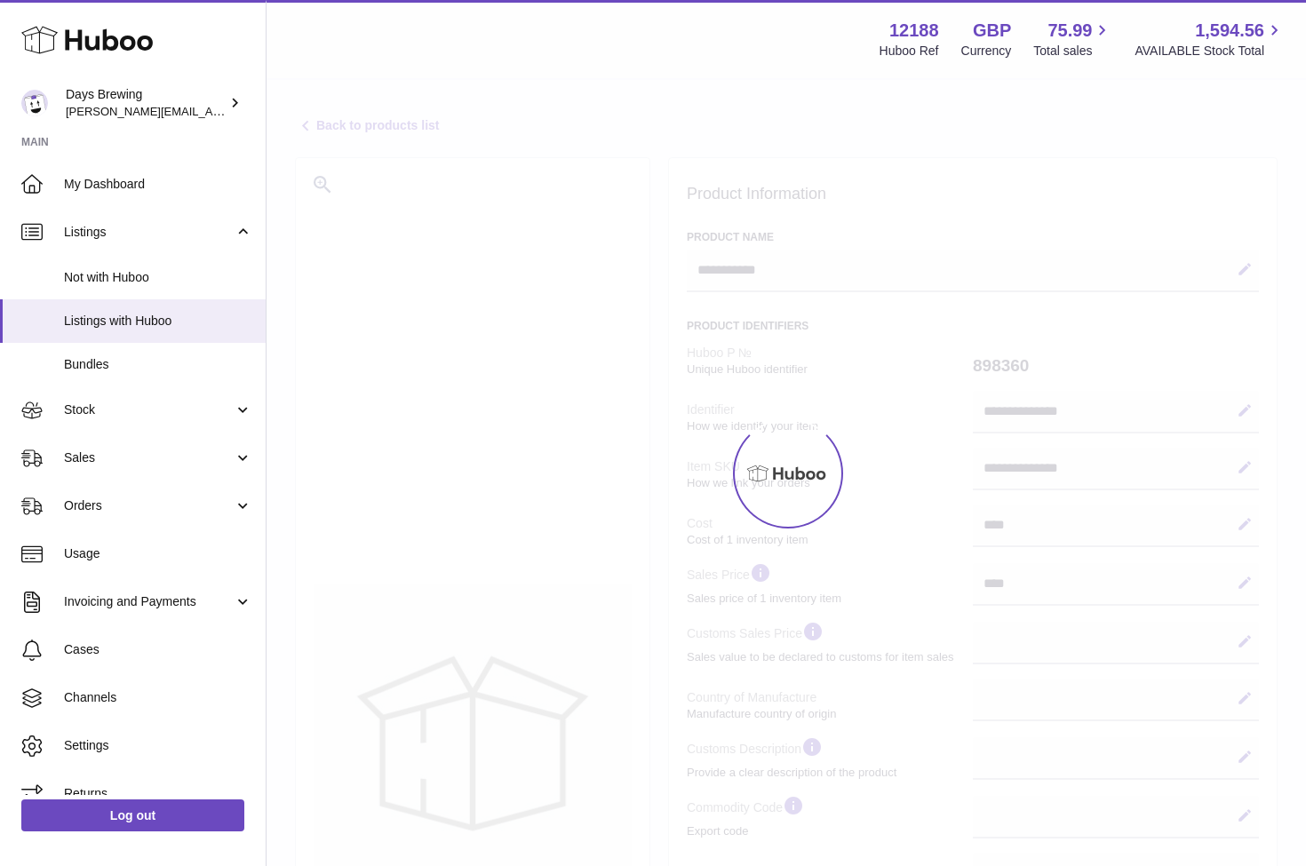
select select
select select "****"
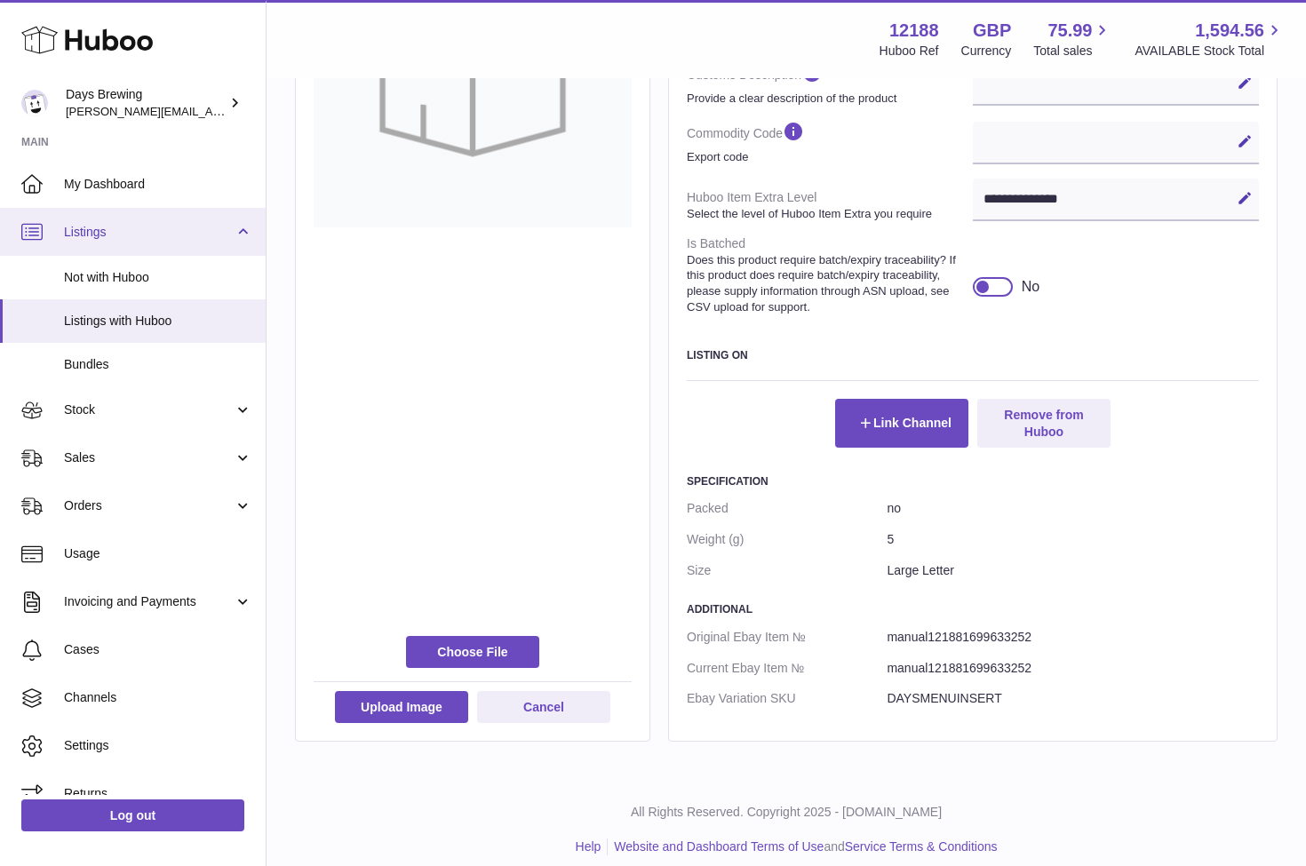
scroll to position [673, 0]
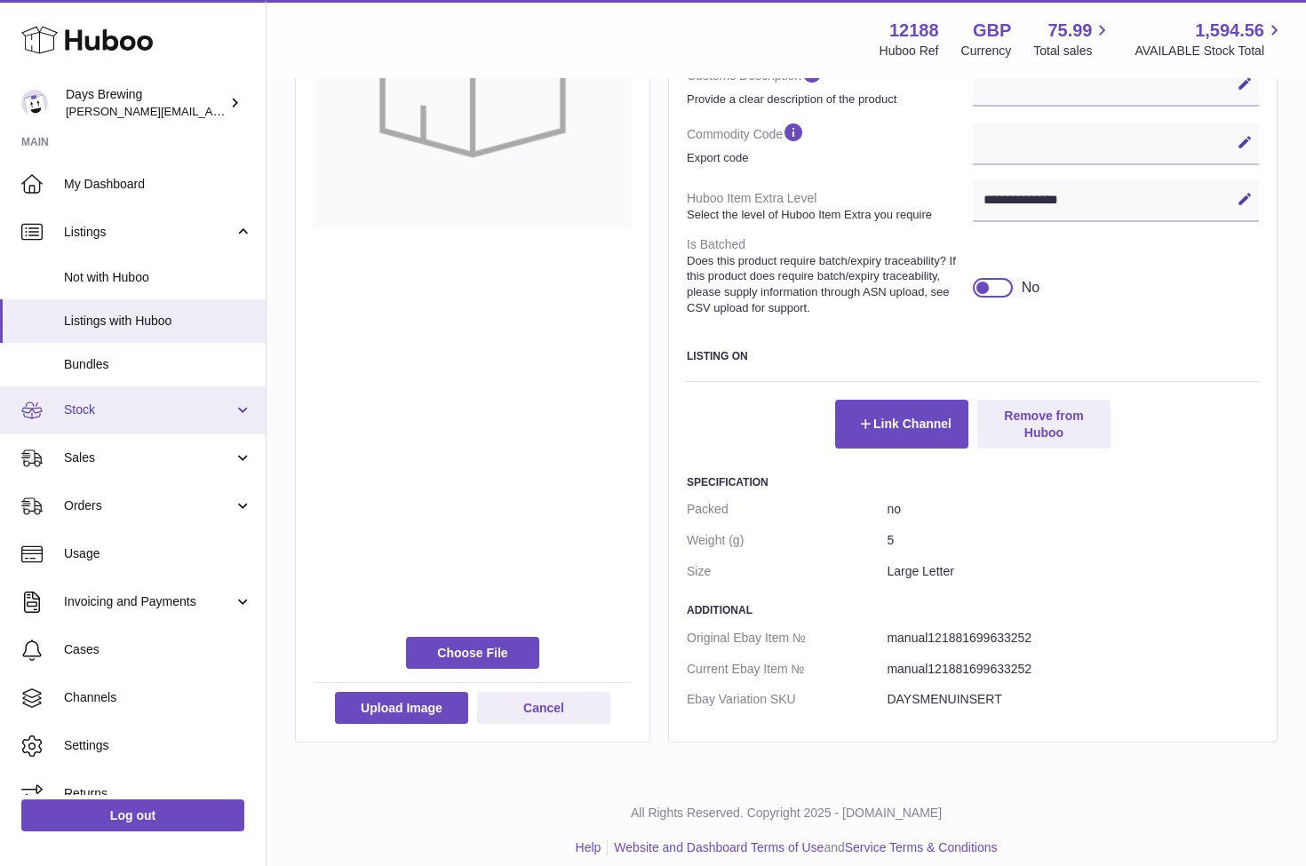
click at [78, 414] on link "Stock" at bounding box center [133, 410] width 266 height 48
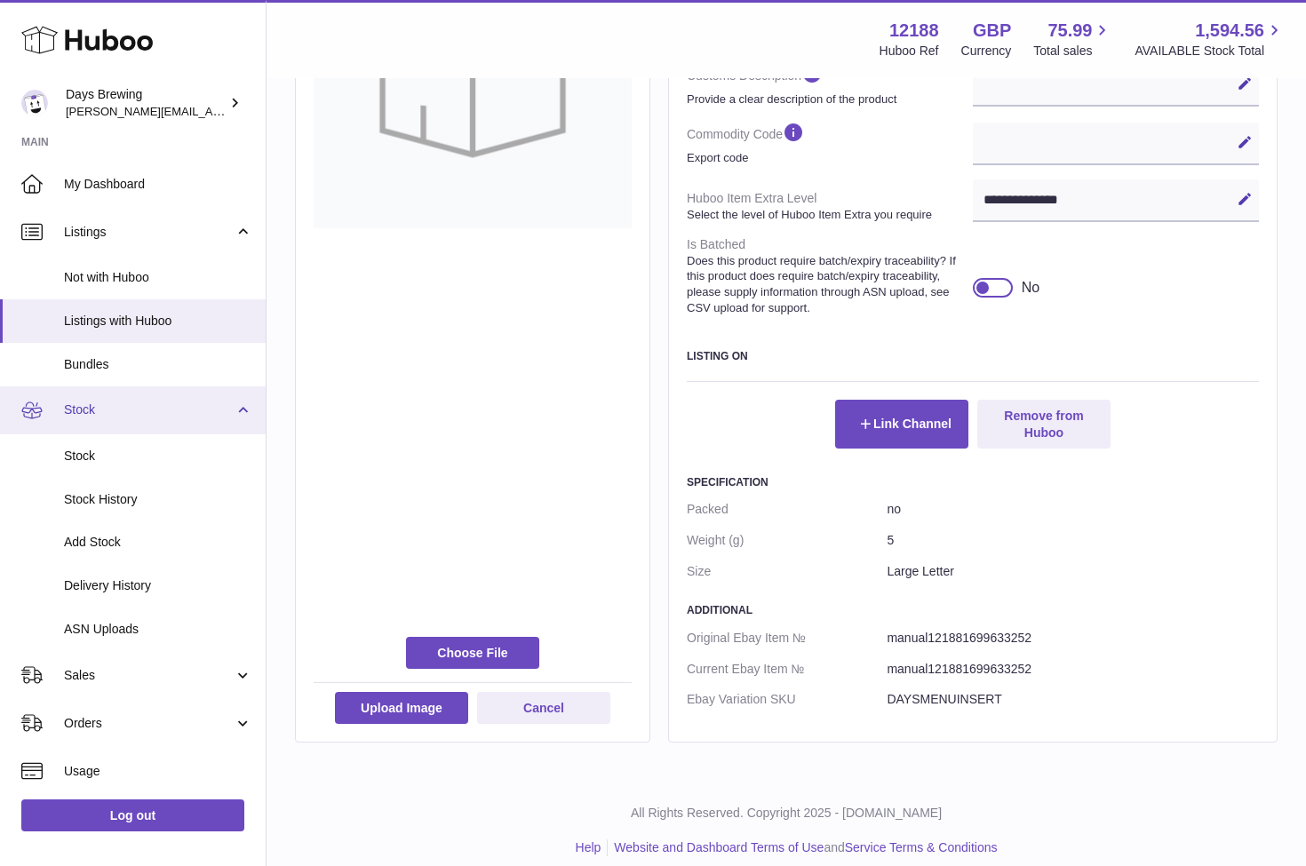
scroll to position [36, 0]
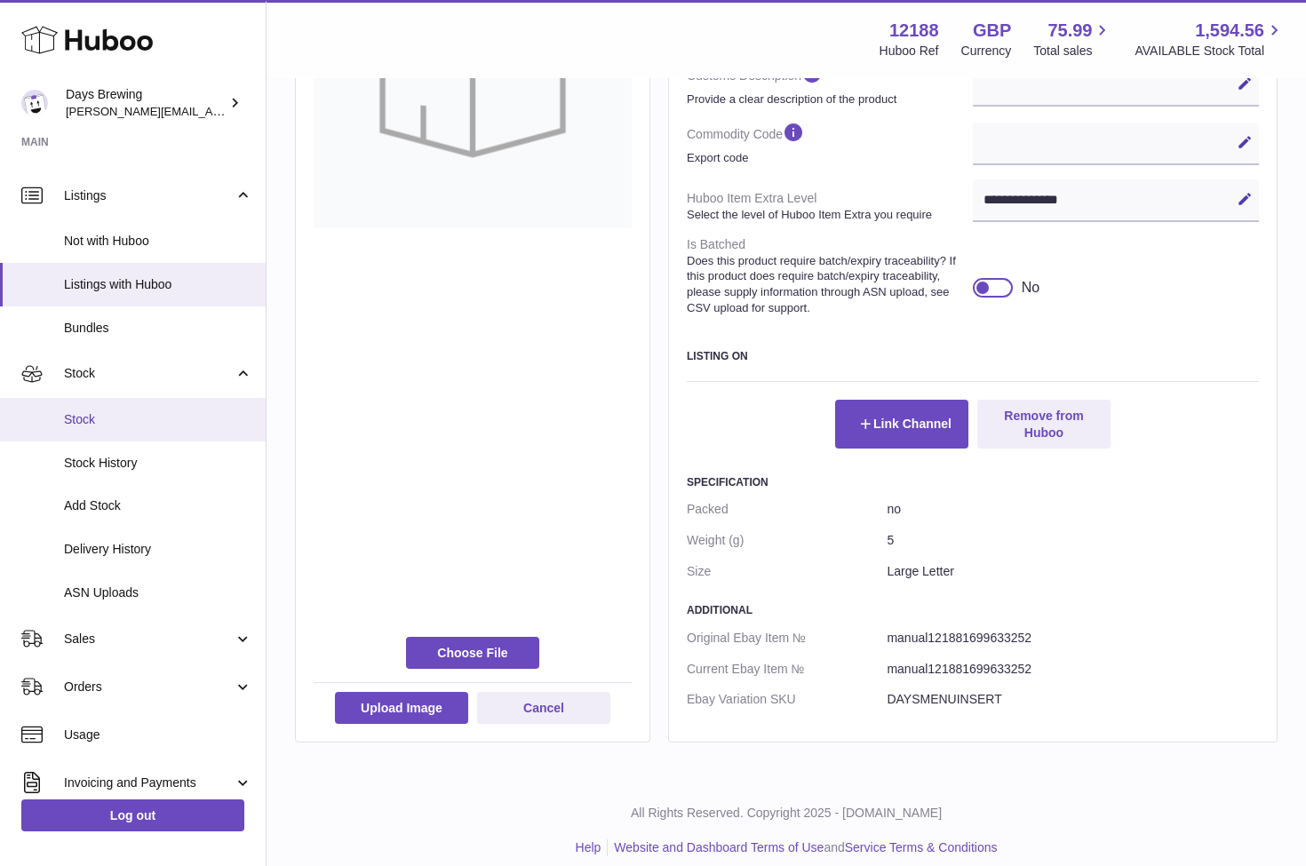
click at [82, 416] on span "Stock" at bounding box center [158, 419] width 188 height 17
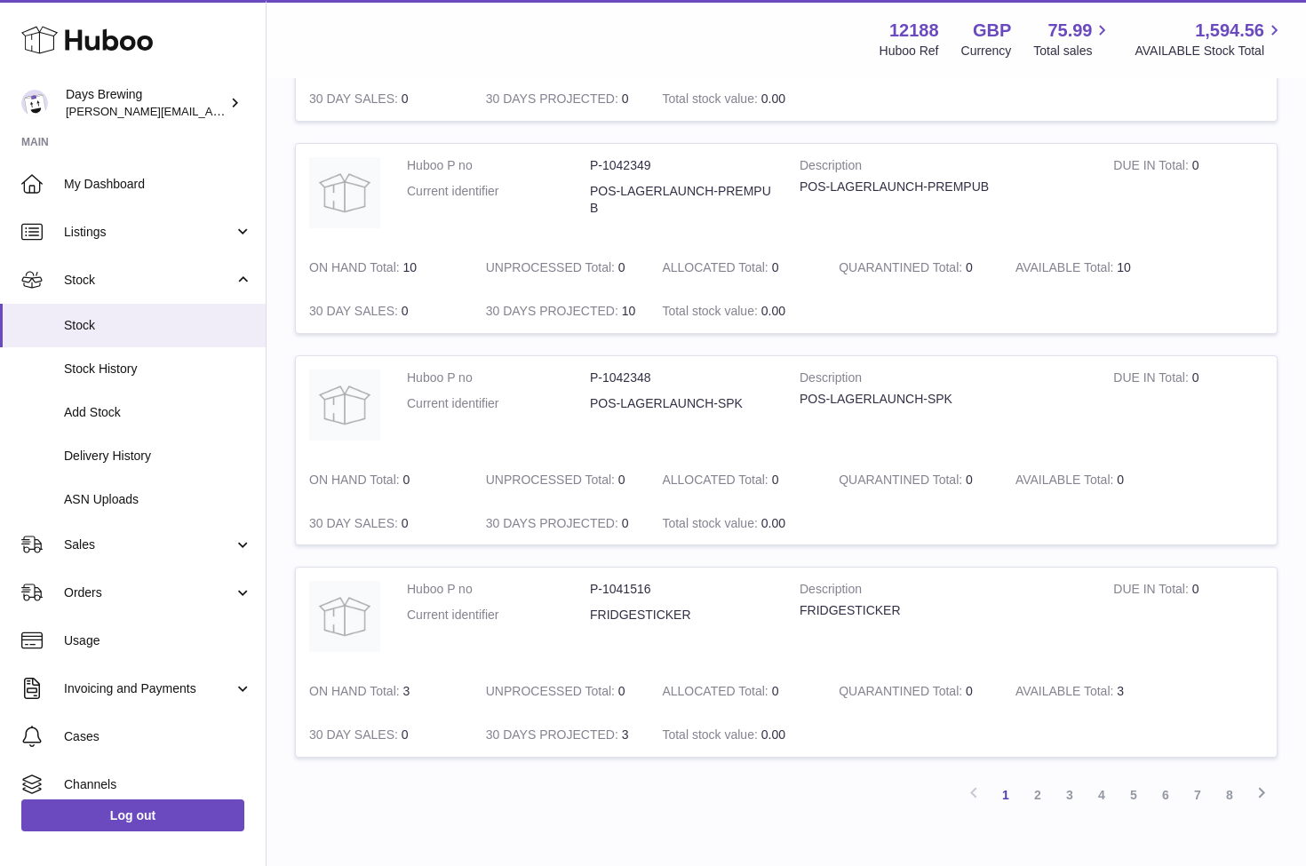
scroll to position [1744, 0]
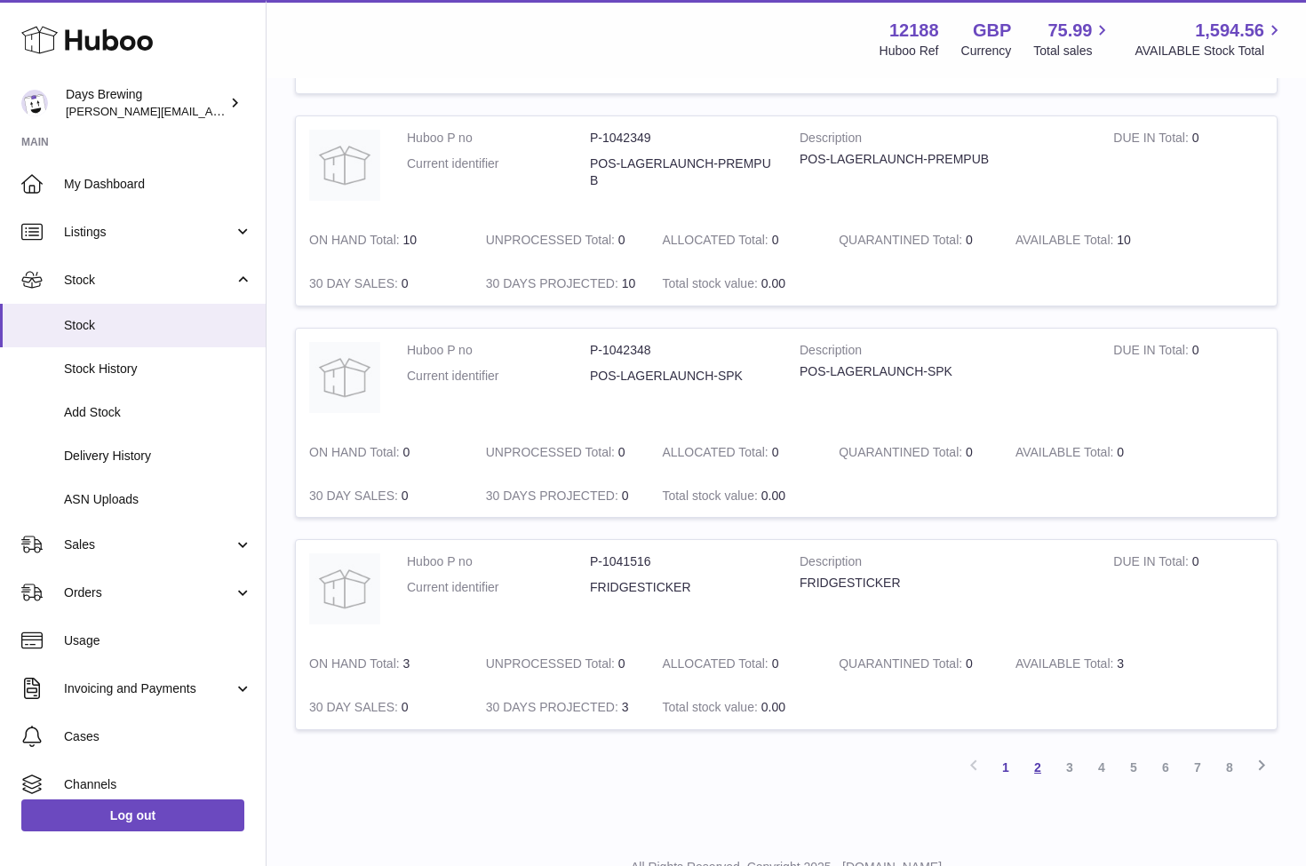
click at [1042, 752] on link "2" at bounding box center [1038, 768] width 32 height 32
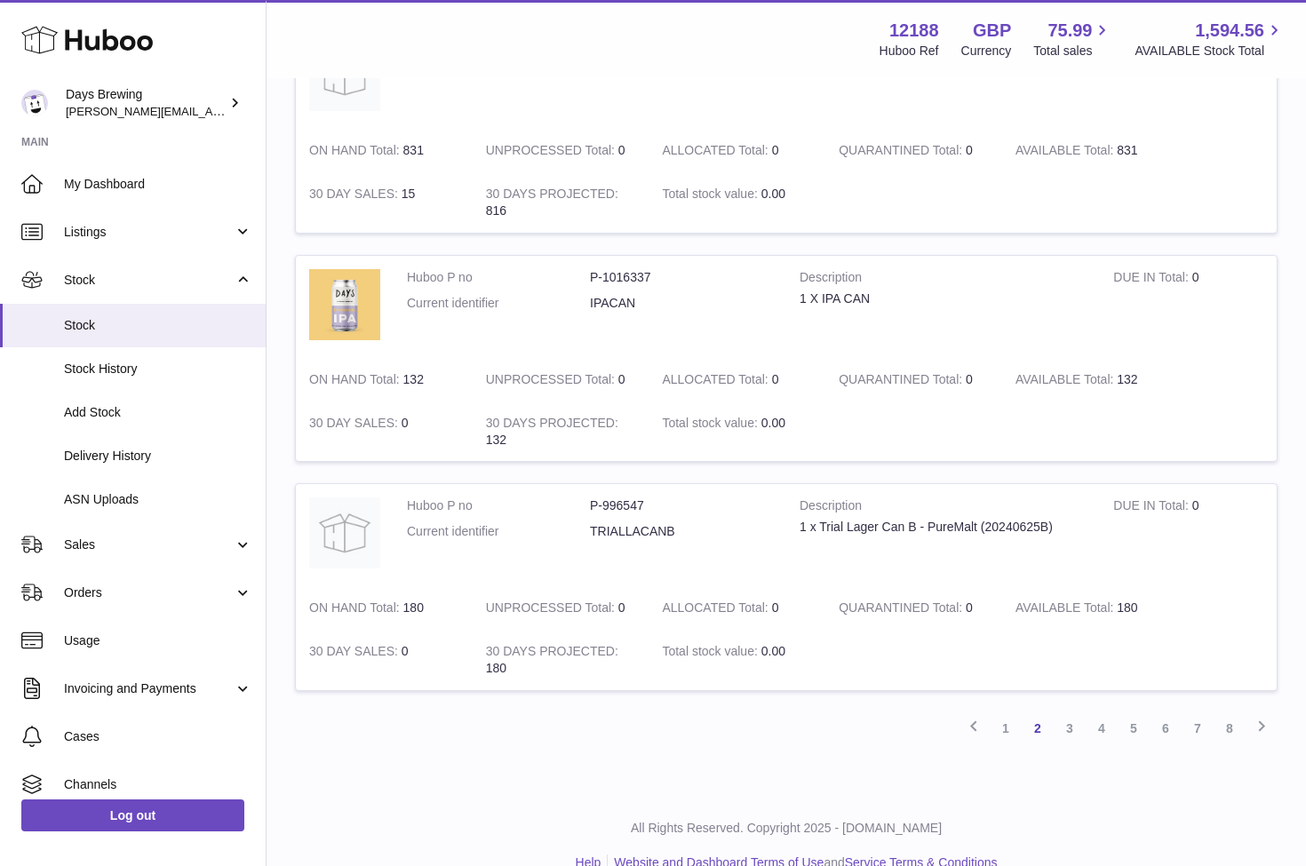
scroll to position [1913, 0]
click at [1105, 714] on link "4" at bounding box center [1102, 730] width 32 height 32
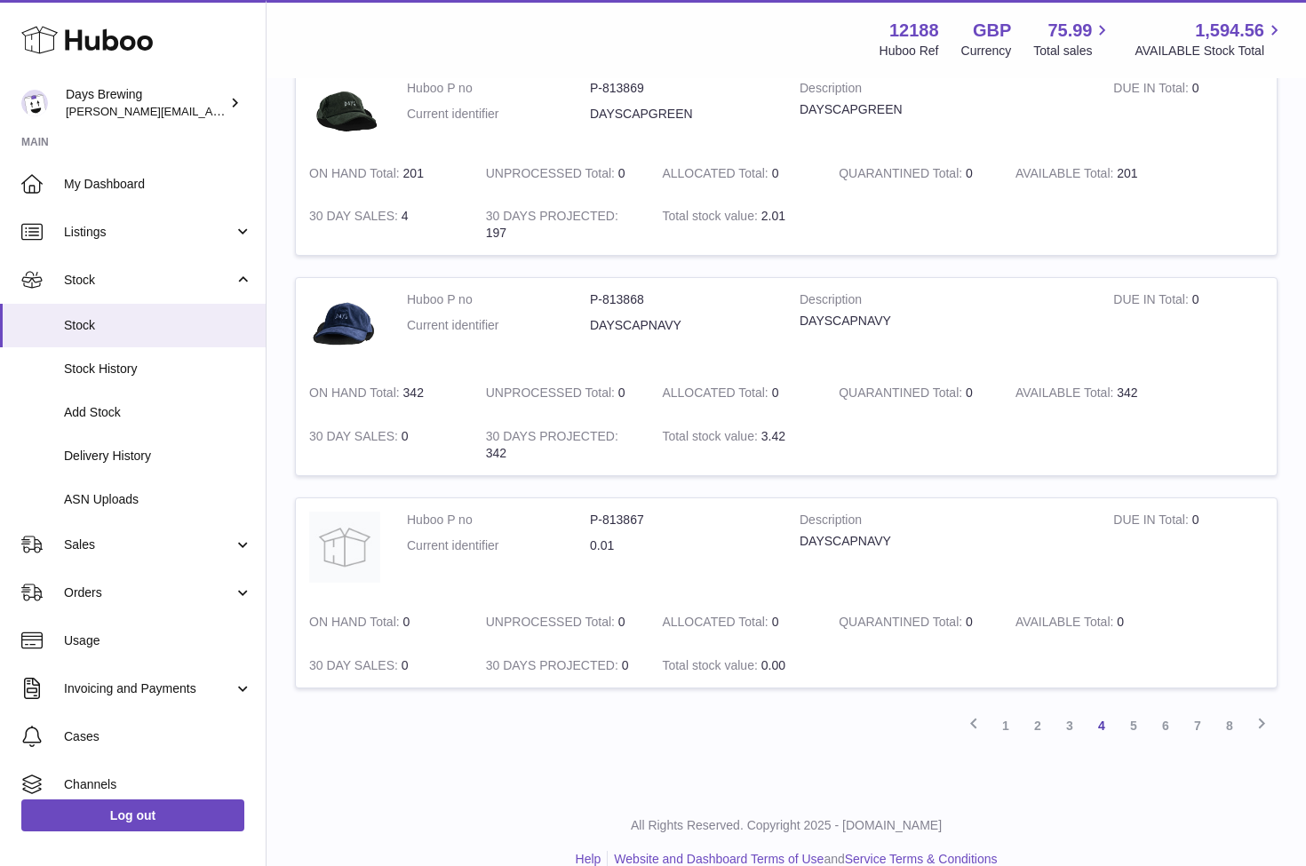
scroll to position [1752, 0]
click at [1063, 711] on link "3" at bounding box center [1070, 727] width 32 height 32
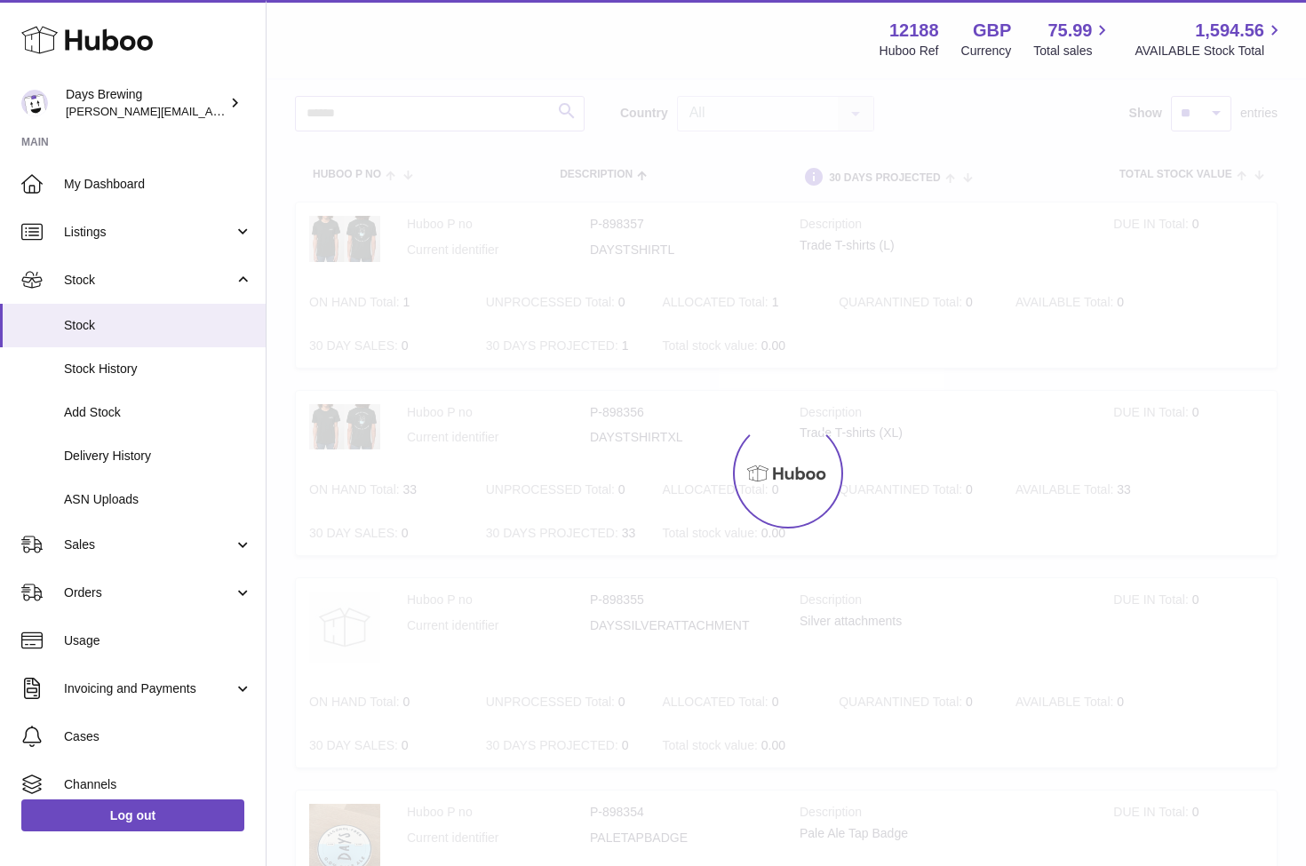
scroll to position [118, 0]
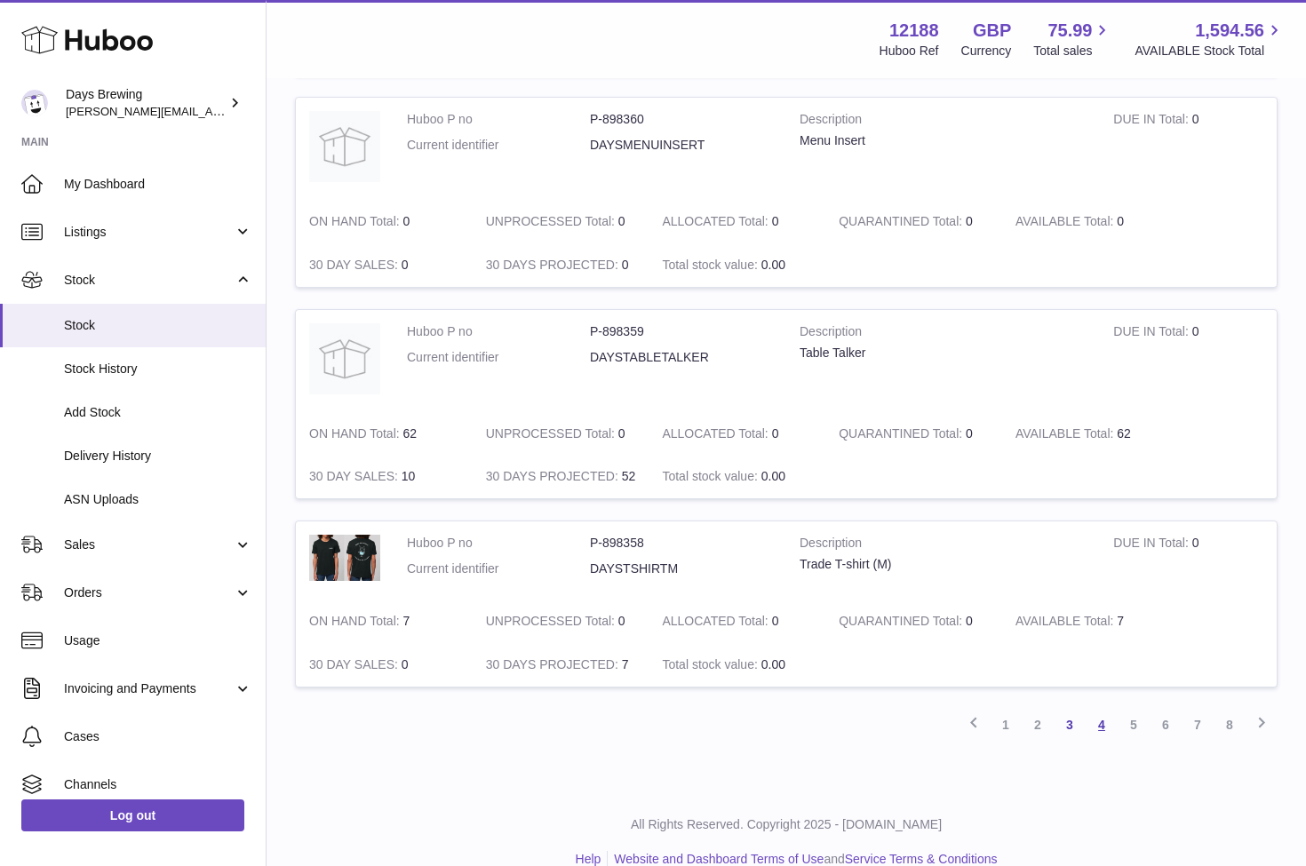
click at [1097, 709] on link "4" at bounding box center [1102, 725] width 32 height 32
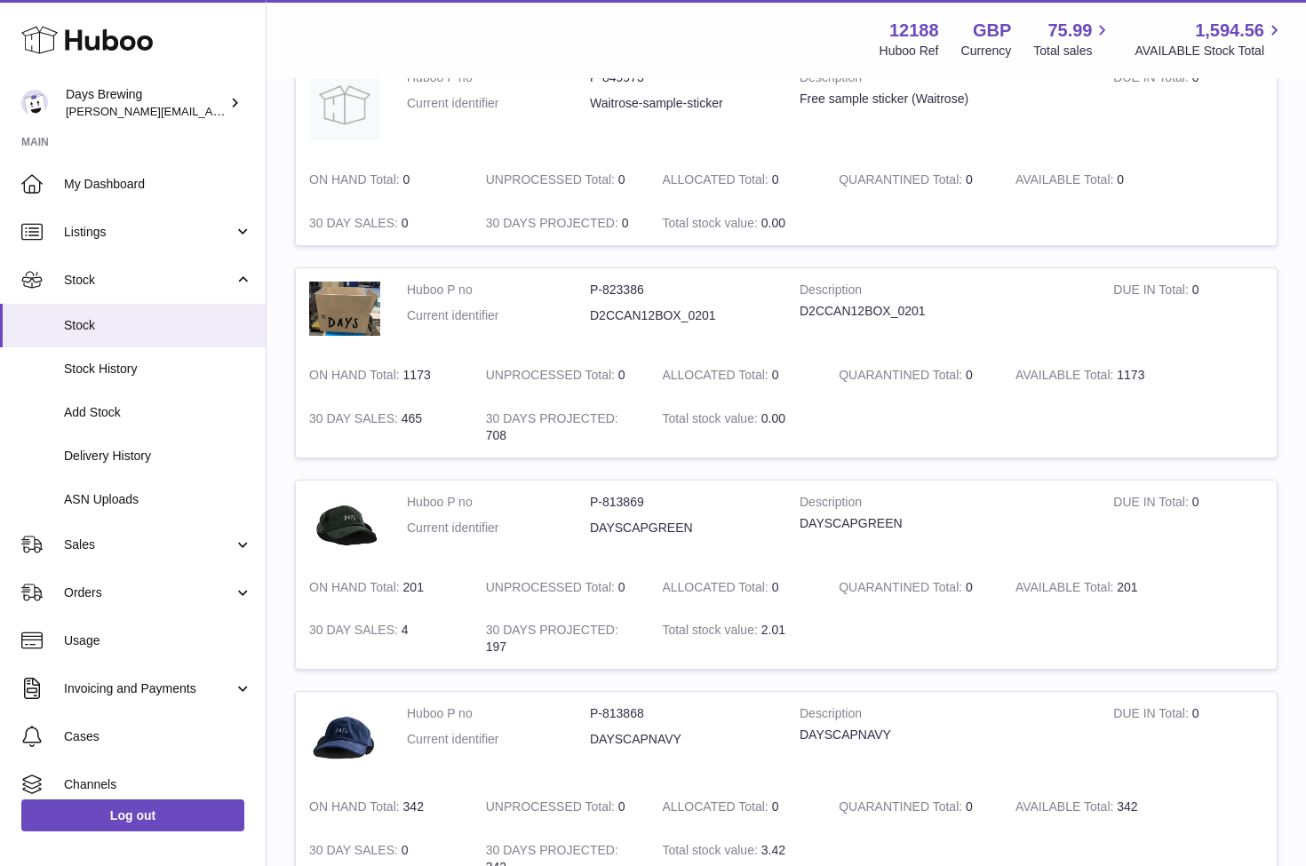
scroll to position [1359, 0]
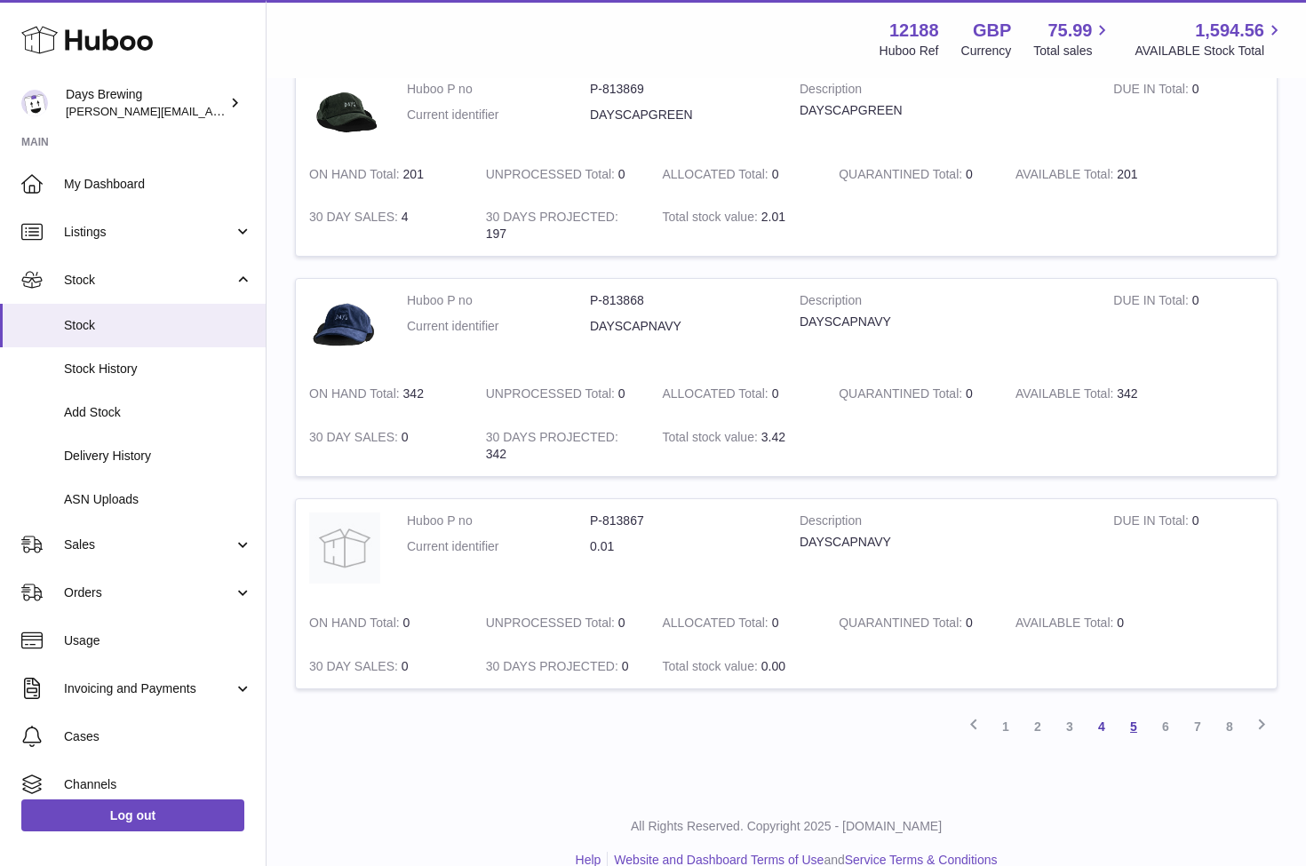
click at [1139, 711] on link "5" at bounding box center [1134, 727] width 32 height 32
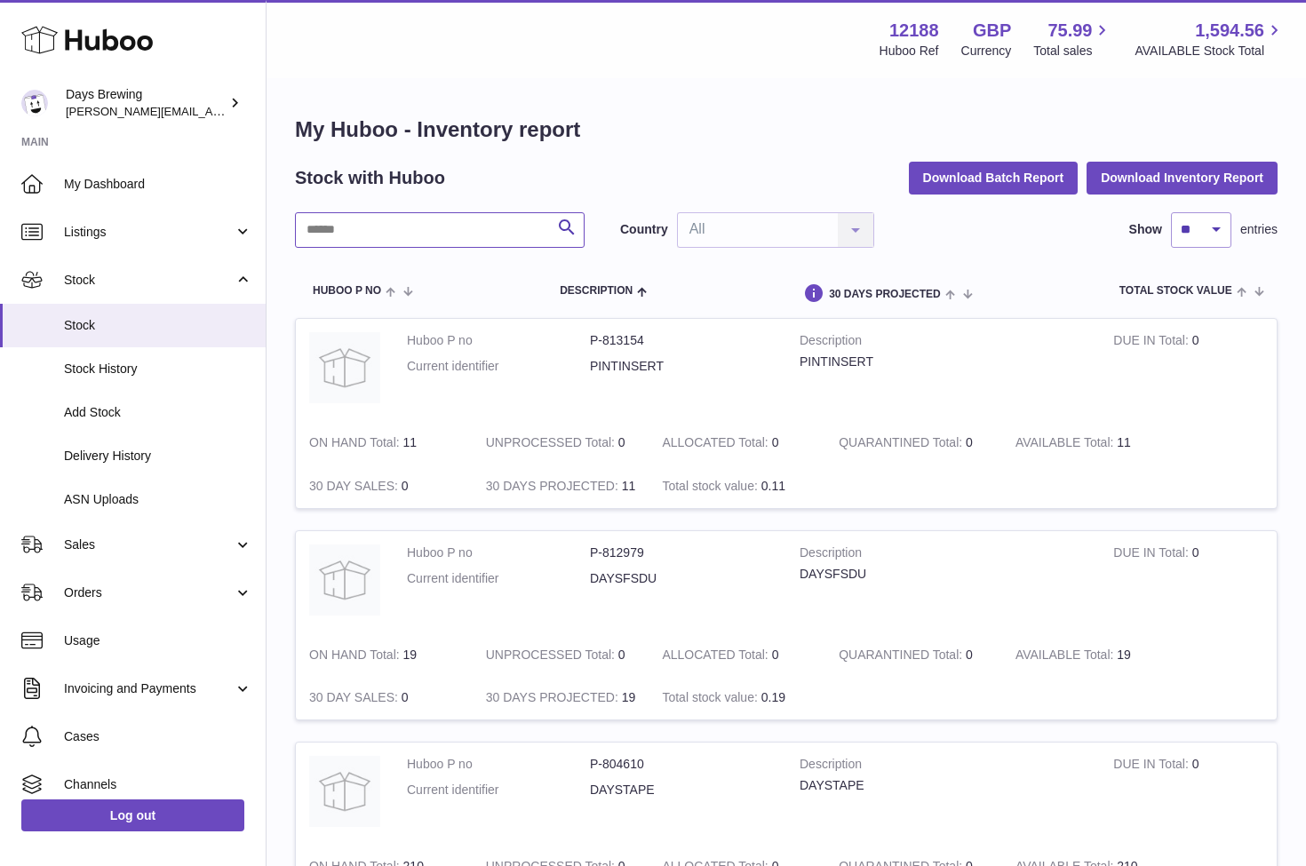
click at [412, 243] on input "text" at bounding box center [440, 230] width 290 height 36
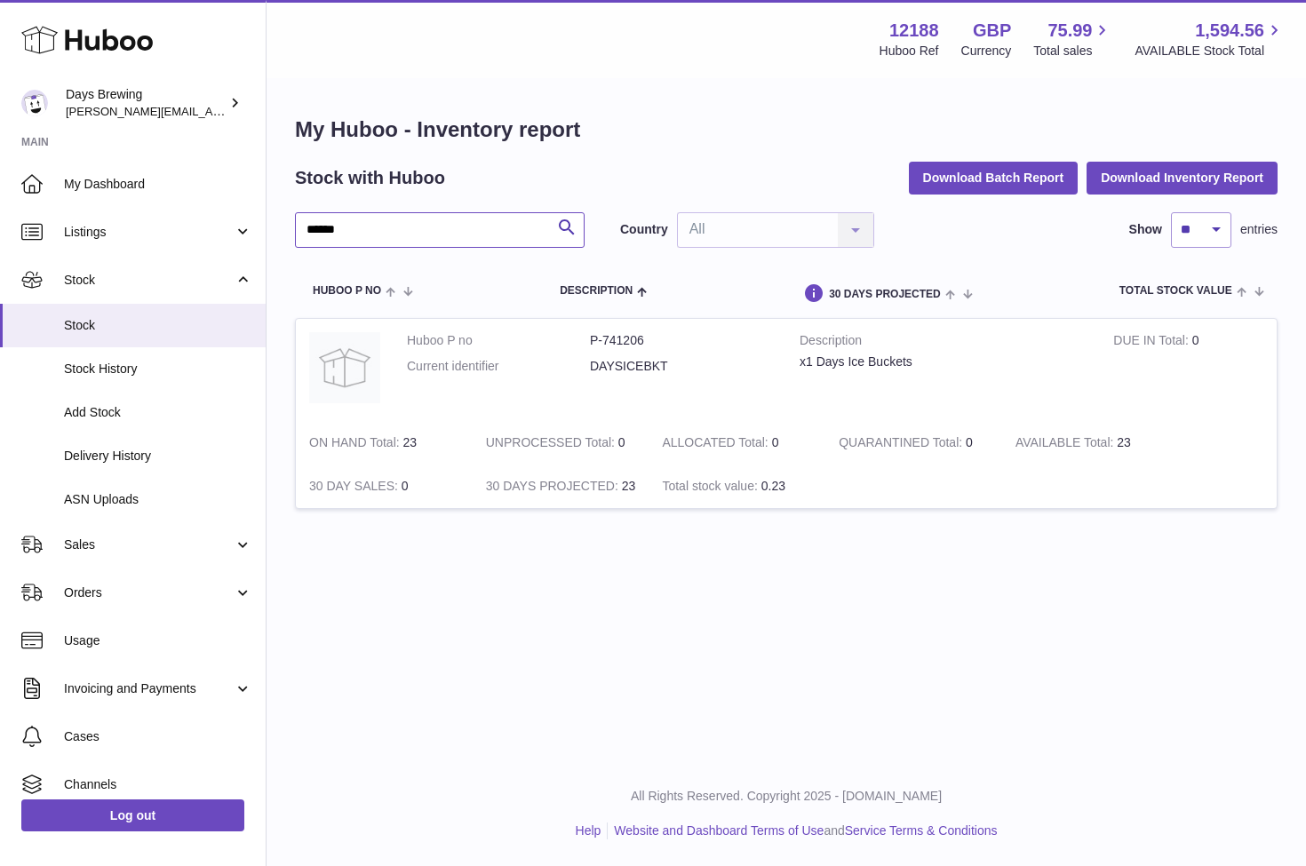
type input "******"
click at [688, 636] on div "Menu Huboo 12188 Huboo Ref GBP Currency 75.99 Total sales 1,594.56 AVAILABLE St…" at bounding box center [786, 380] width 1039 height 761
click at [351, 236] on input "******" at bounding box center [440, 230] width 290 height 36
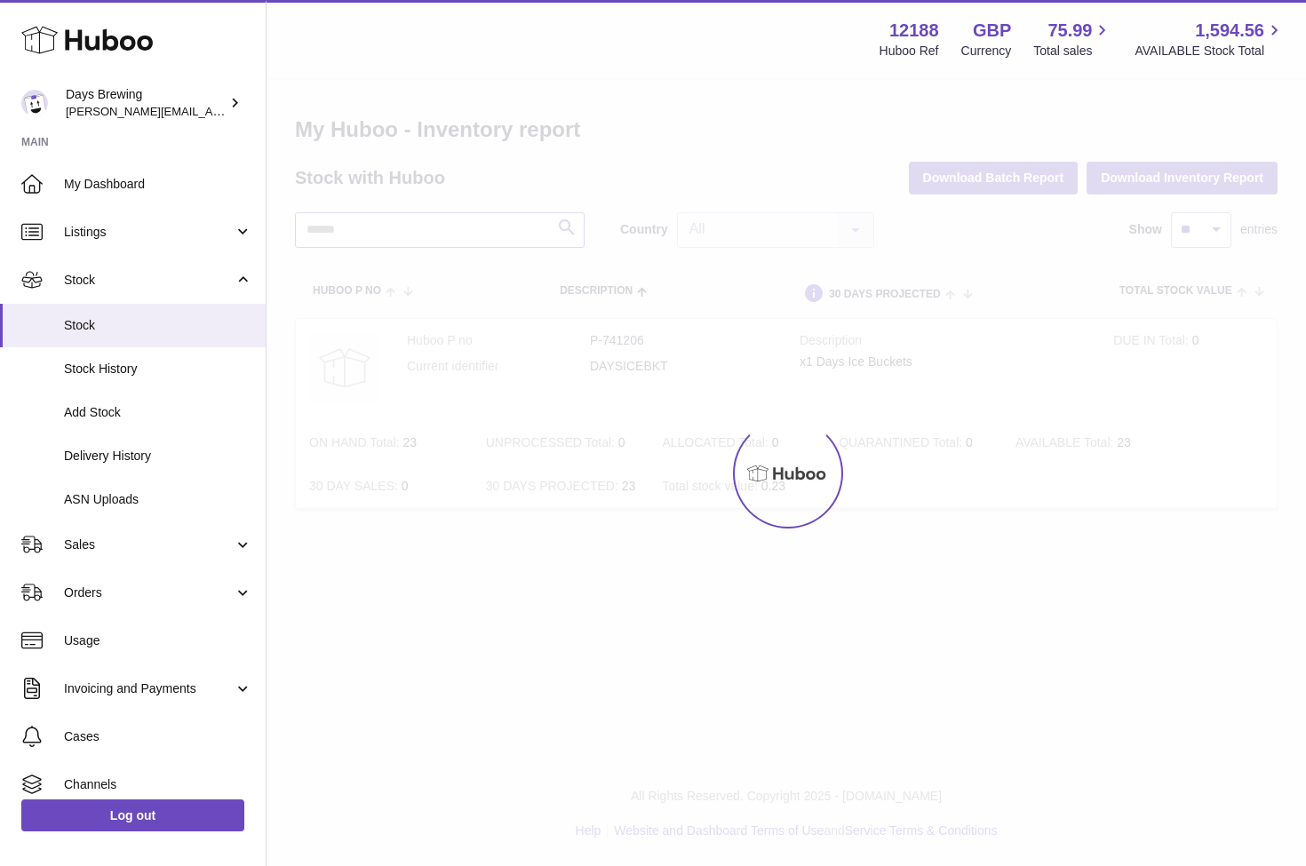
click at [383, 235] on input "text" at bounding box center [440, 230] width 290 height 36
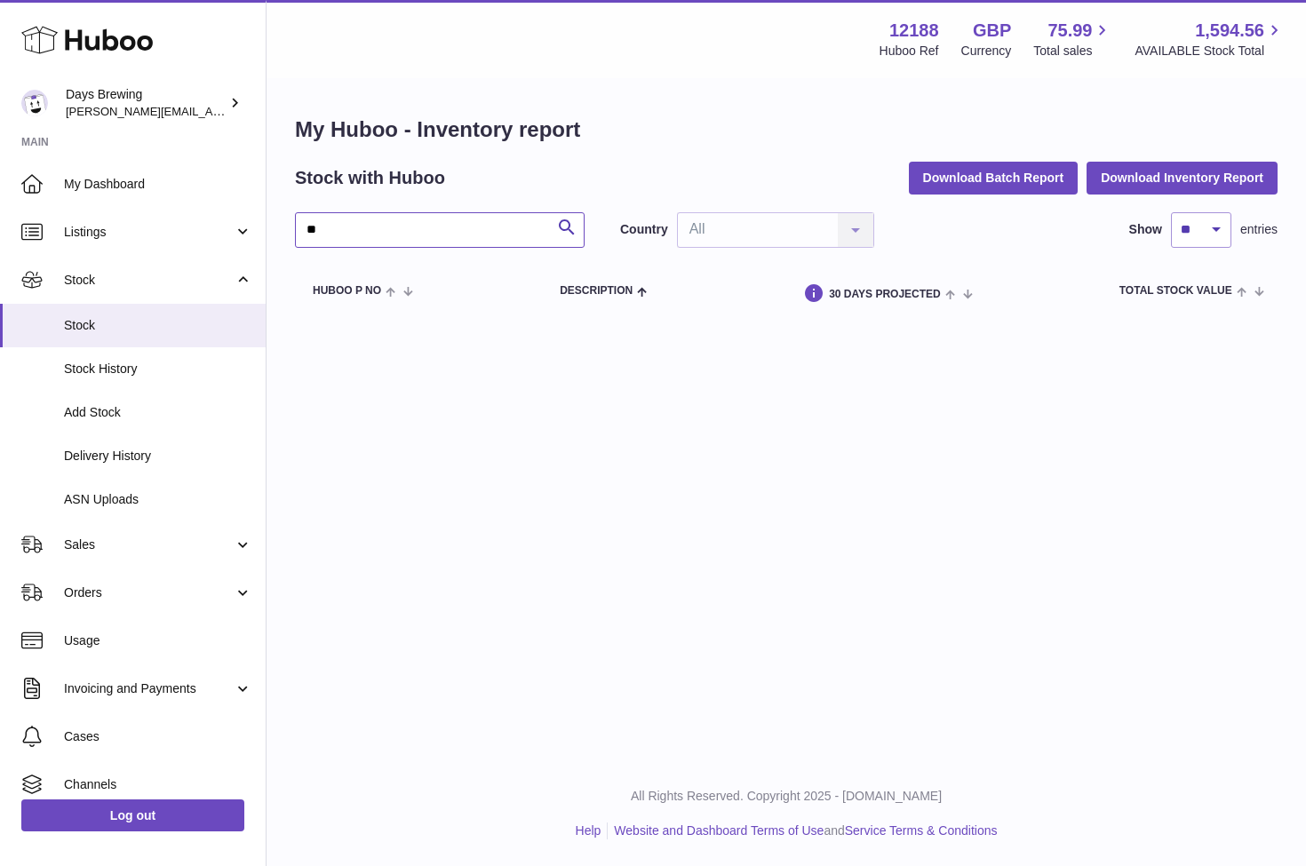
type input "*"
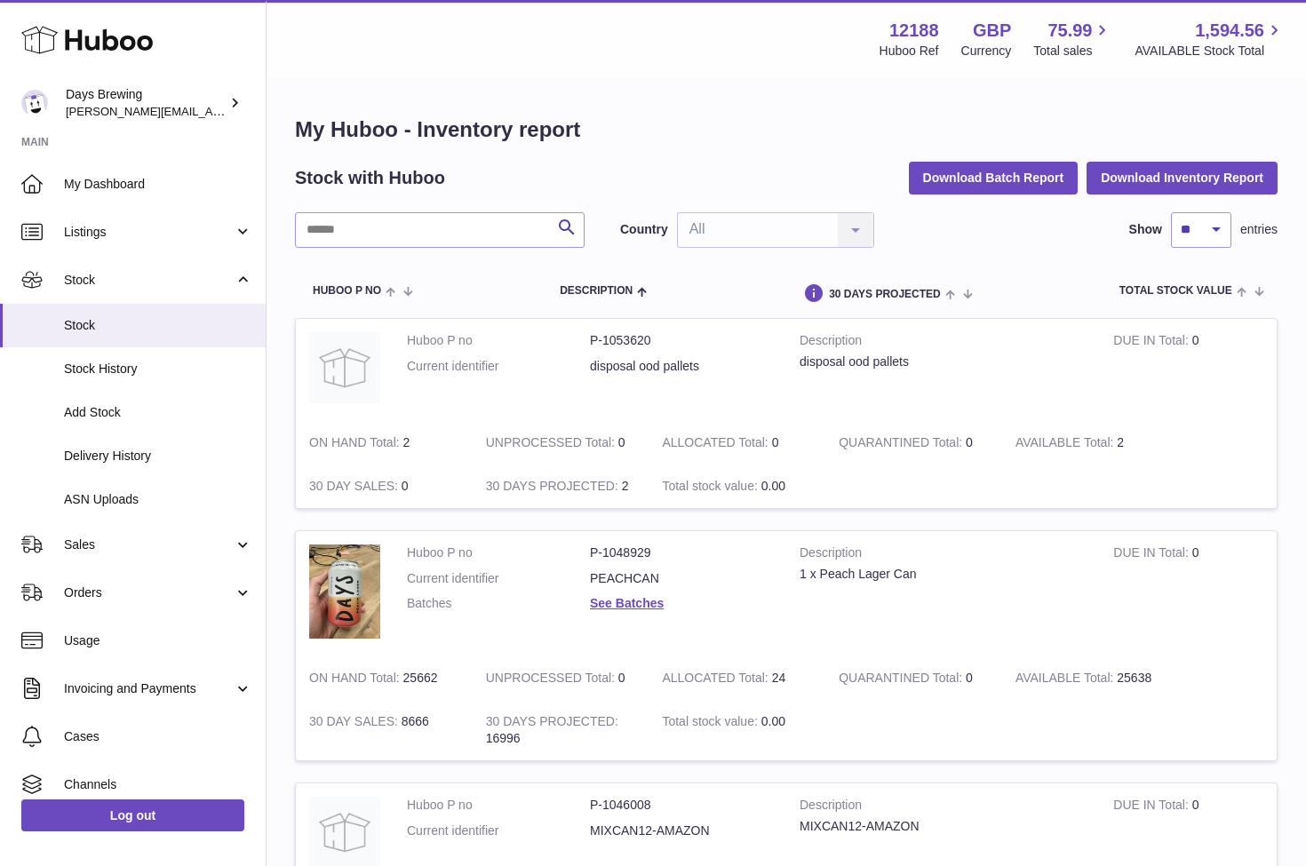
click at [862, 233] on div "Country All All No elements found. Consider changing the search query. List is …" at bounding box center [747, 230] width 254 height 36
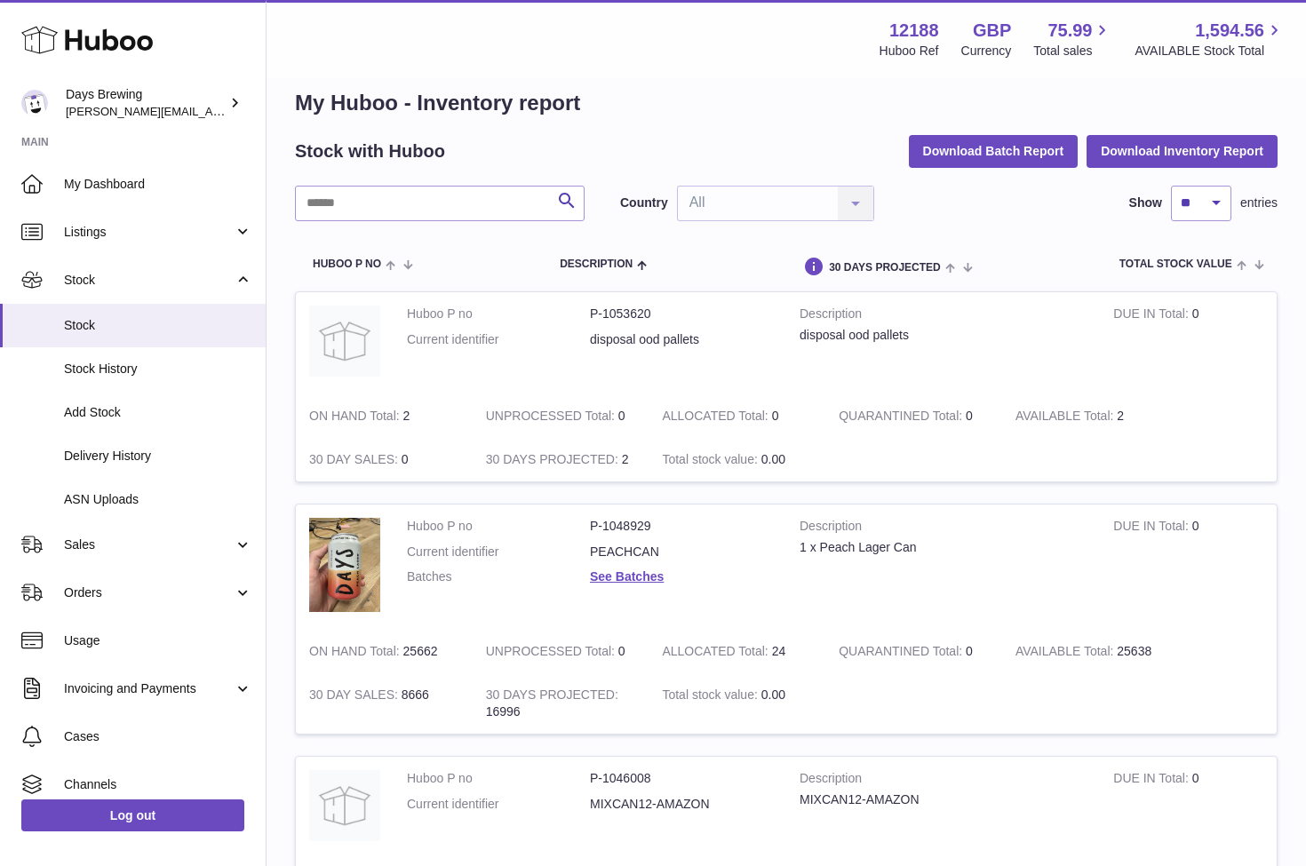
scroll to position [38, 0]
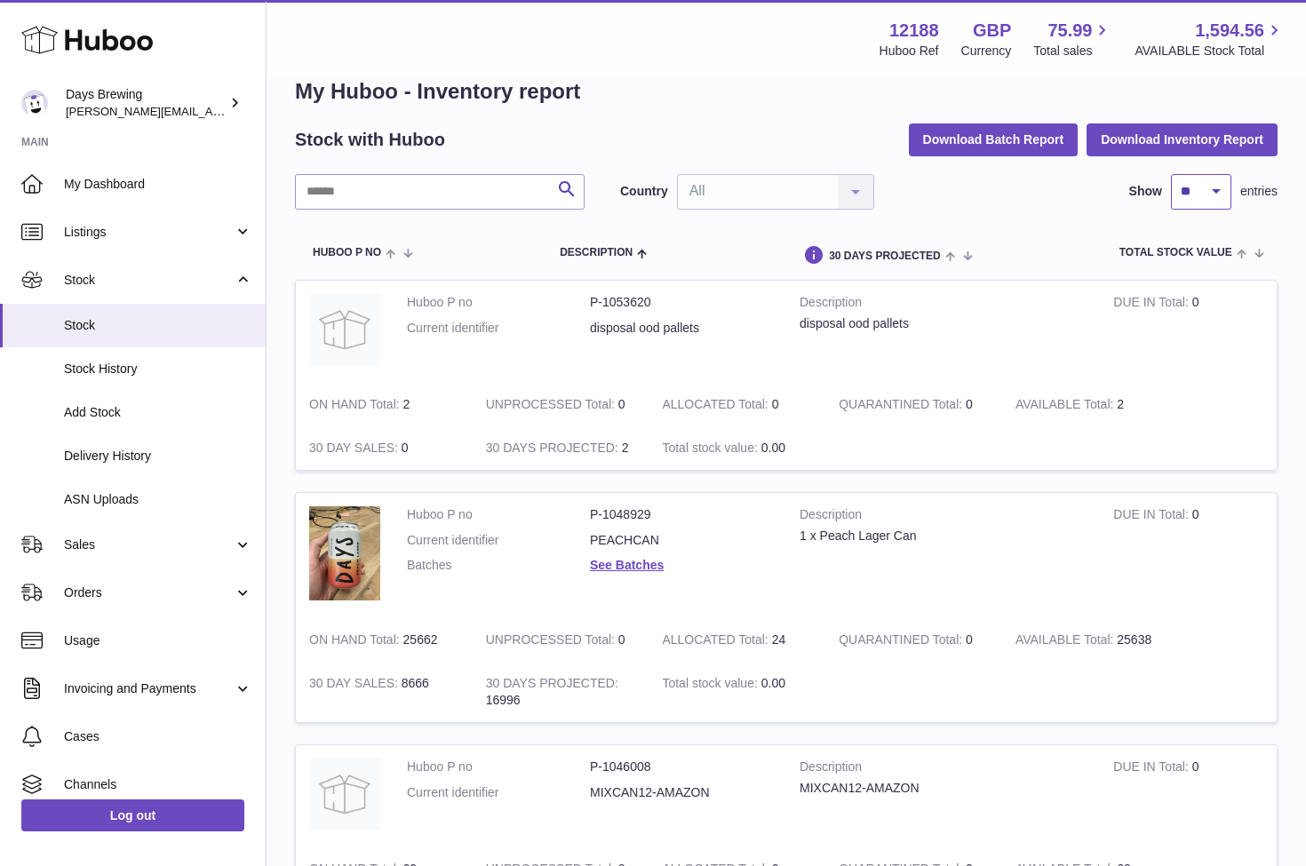
select select "***"
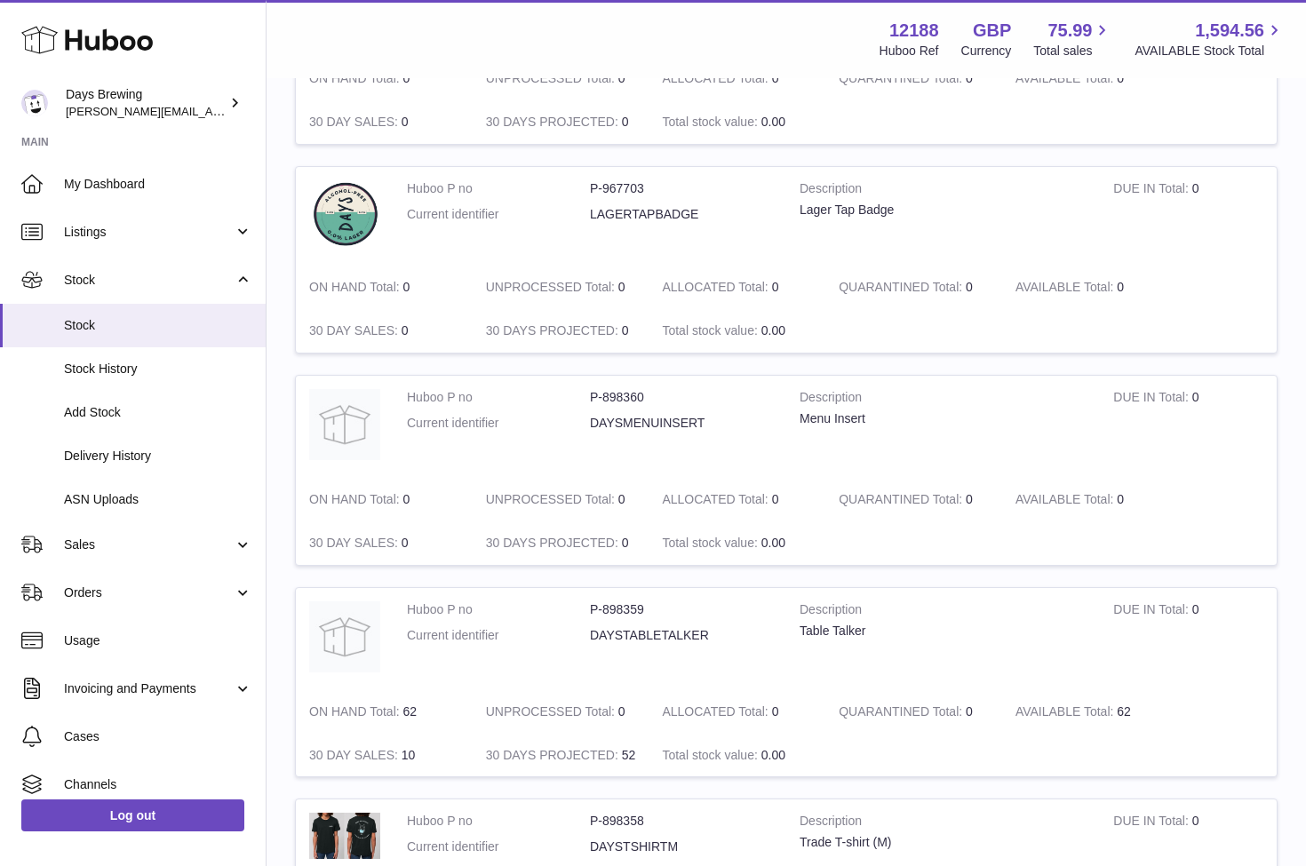
scroll to position [5993, 0]
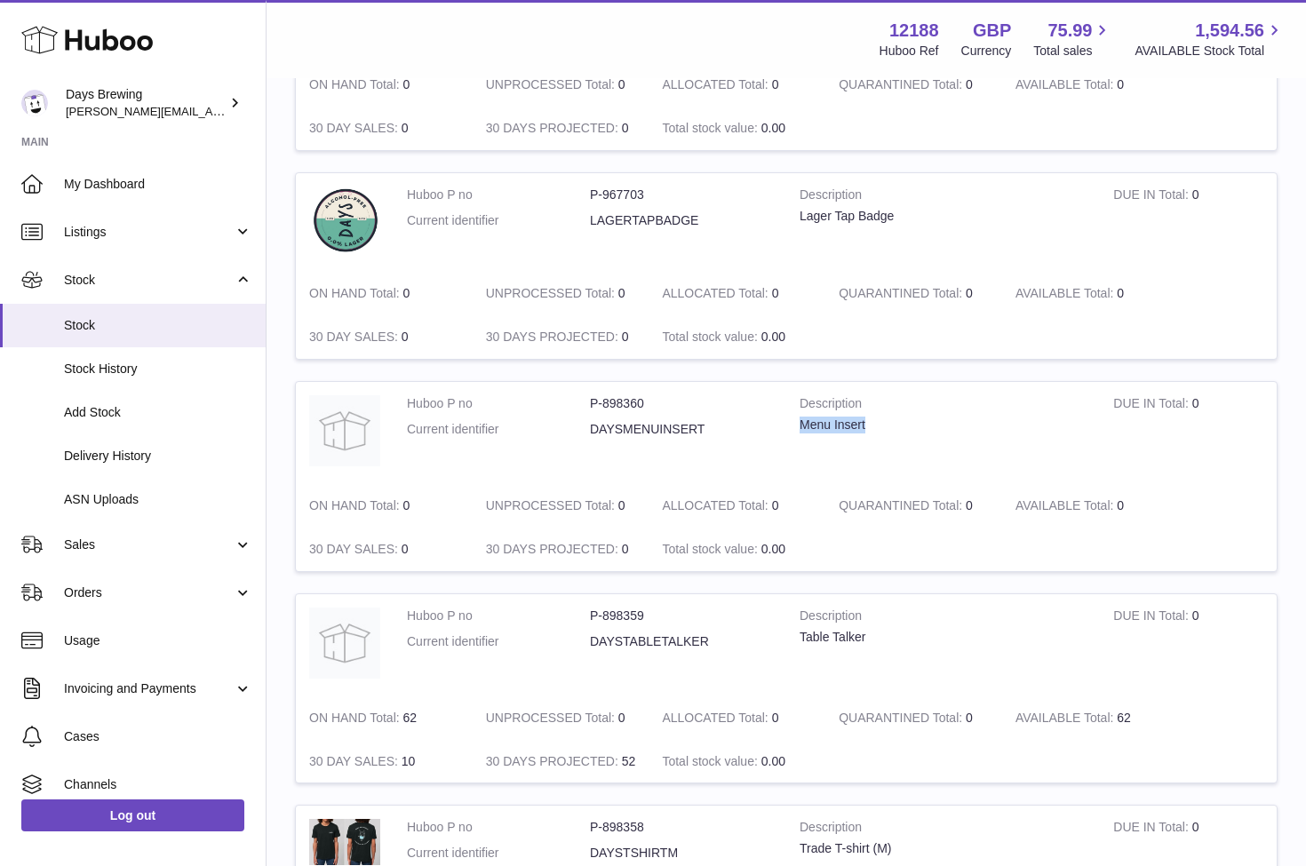
drag, startPoint x: 864, startPoint y: 352, endPoint x: 797, endPoint y: 352, distance: 67.5
click at [797, 382] on td "Description Menu Insert" at bounding box center [943, 433] width 314 height 102
copy div "Menu Insert"
